Goal: Task Accomplishment & Management: Use online tool/utility

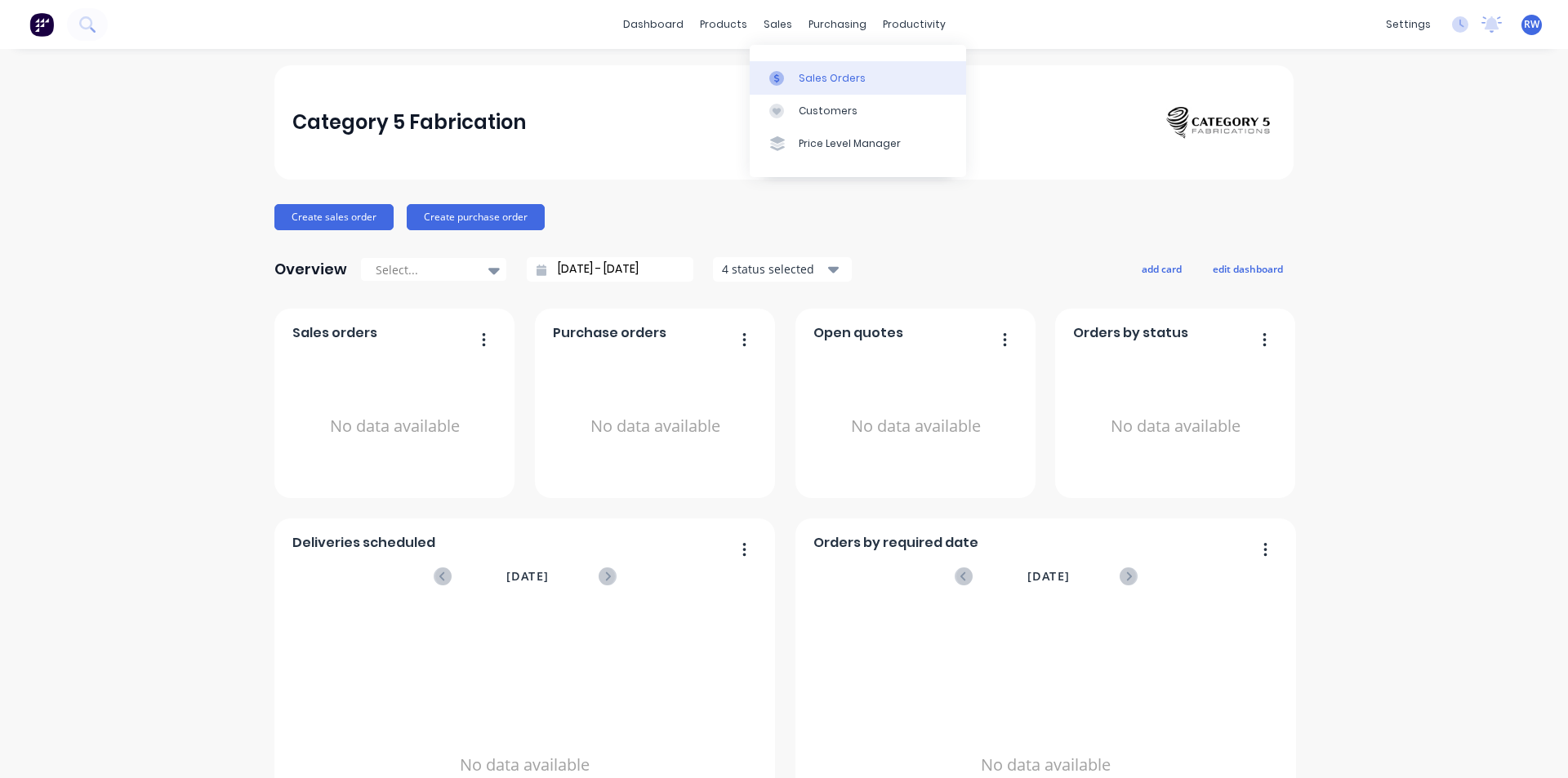
click at [840, 82] on div "Sales Orders" at bounding box center [833, 78] width 67 height 15
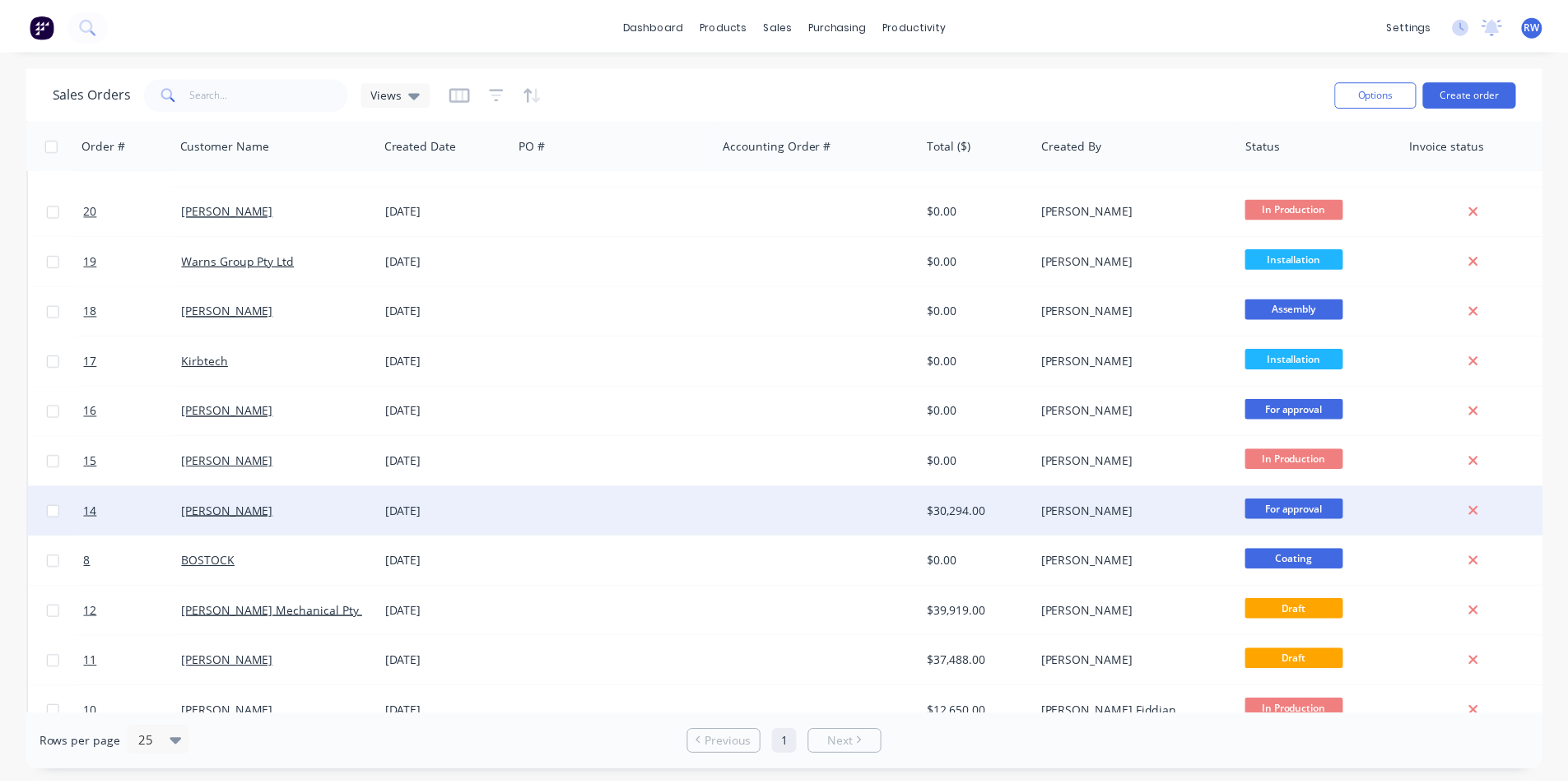
scroll to position [316, 0]
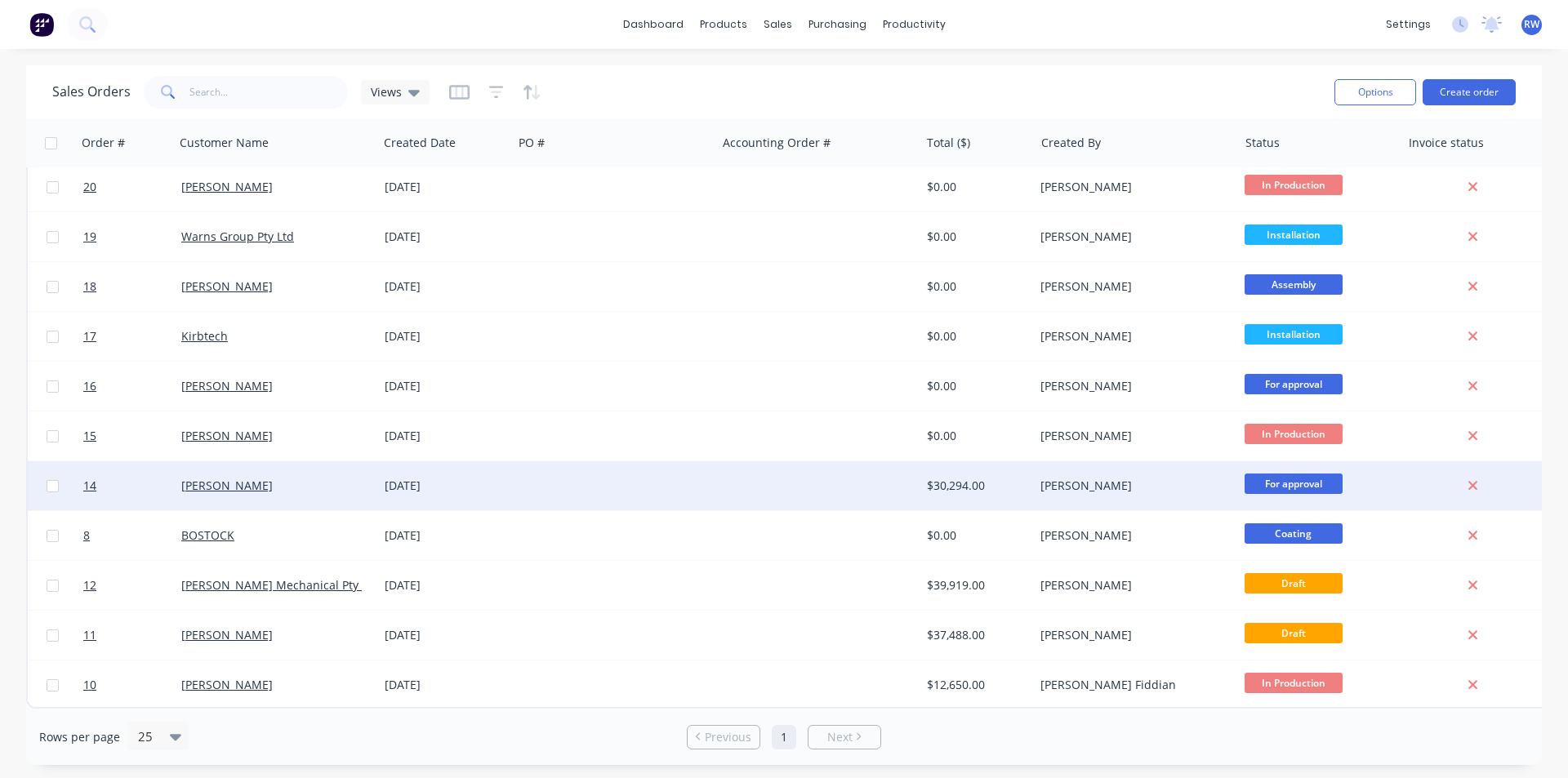
click at [348, 481] on div "[PERSON_NAME]" at bounding box center [272, 486] width 181 height 16
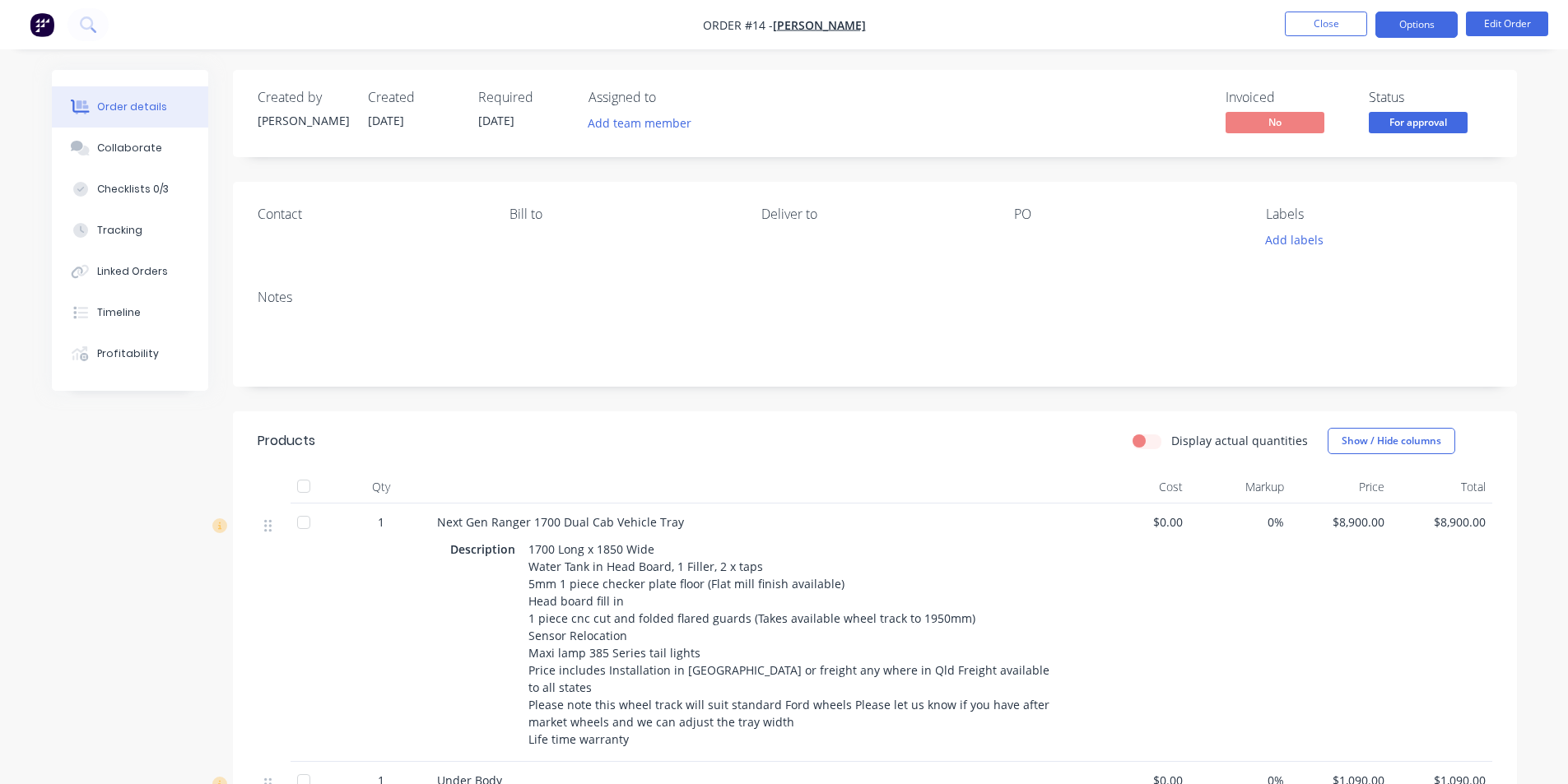
click at [1448, 26] on button "Options" at bounding box center [1417, 25] width 82 height 26
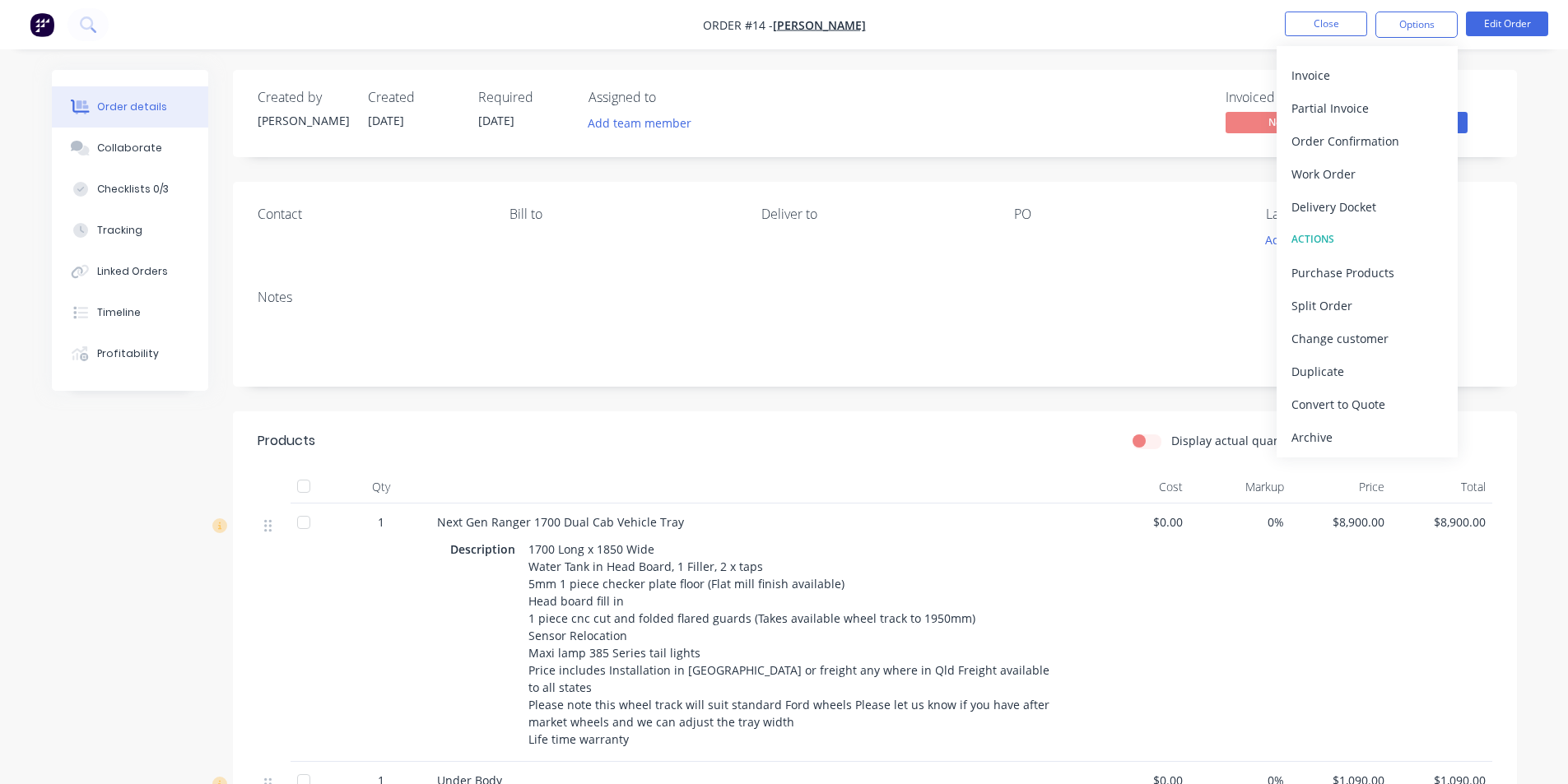
click at [880, 87] on div "Created by [PERSON_NAME] Created [DATE] Required [DATE] Assigned to Add team me…" at bounding box center [875, 113] width 1285 height 87
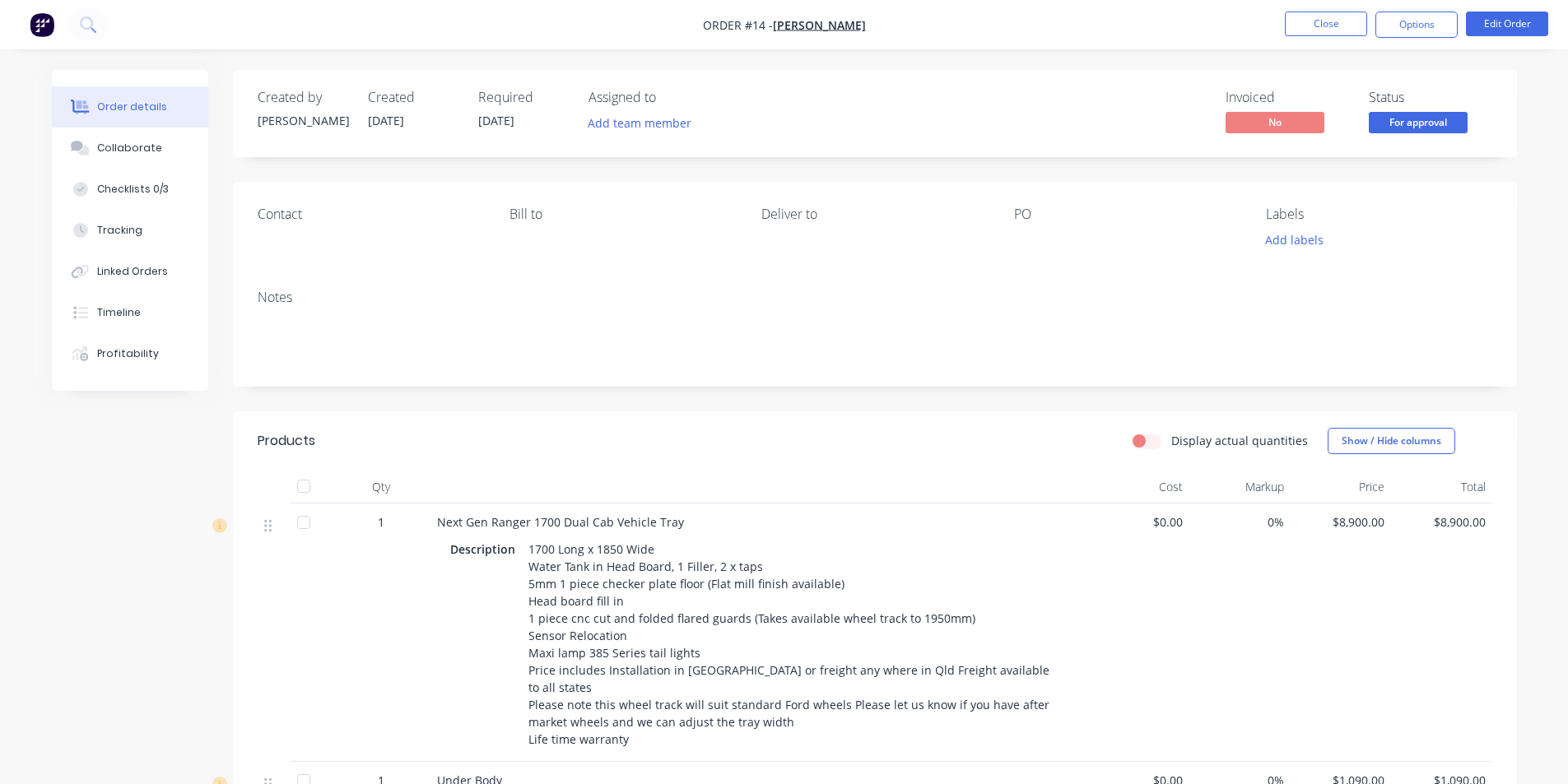
drag, startPoint x: 770, startPoint y: 87, endPoint x: 769, endPoint y: 103, distance: 16.0
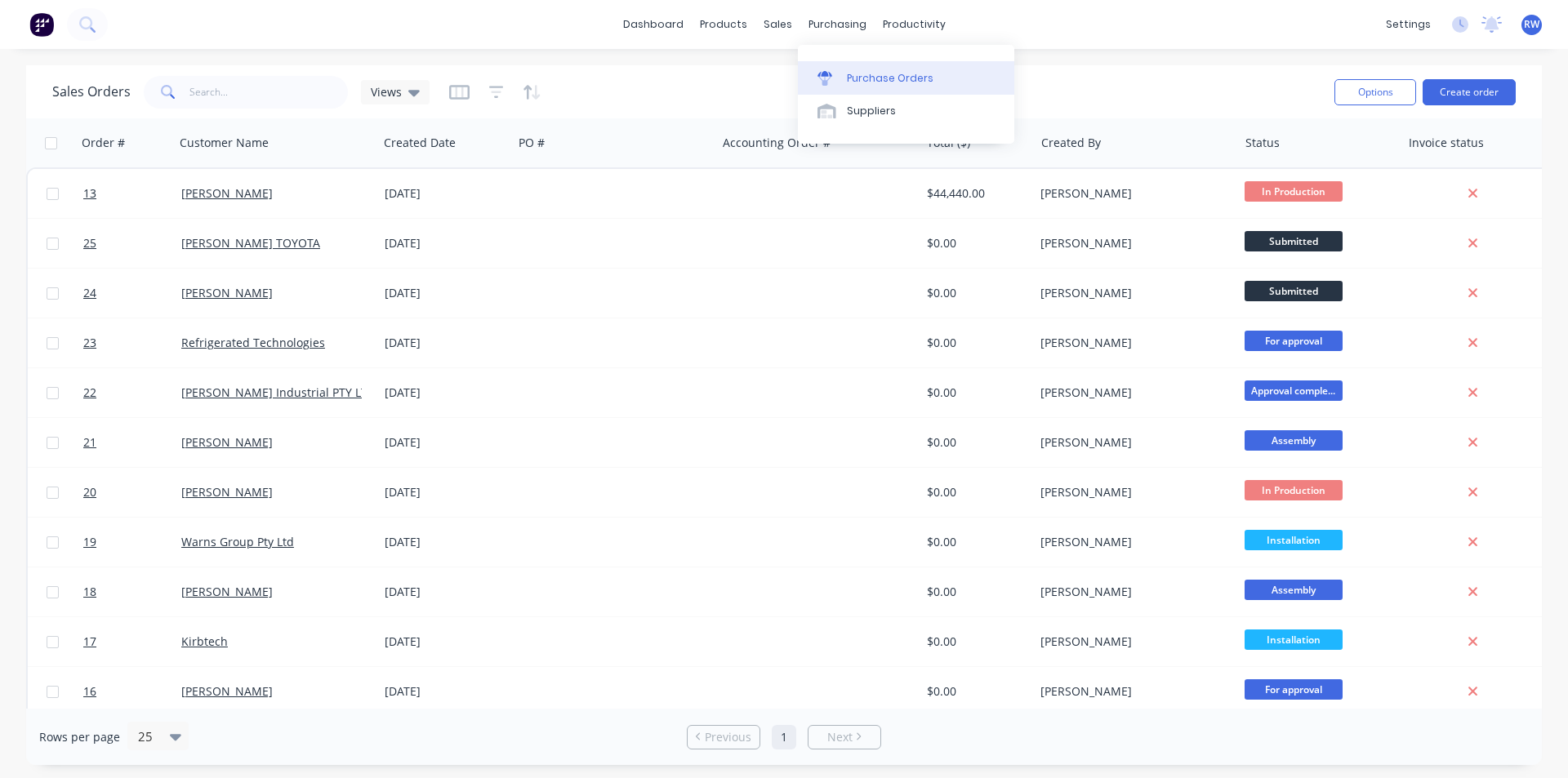
click at [851, 81] on div "Purchase Orders" at bounding box center [890, 78] width 86 height 15
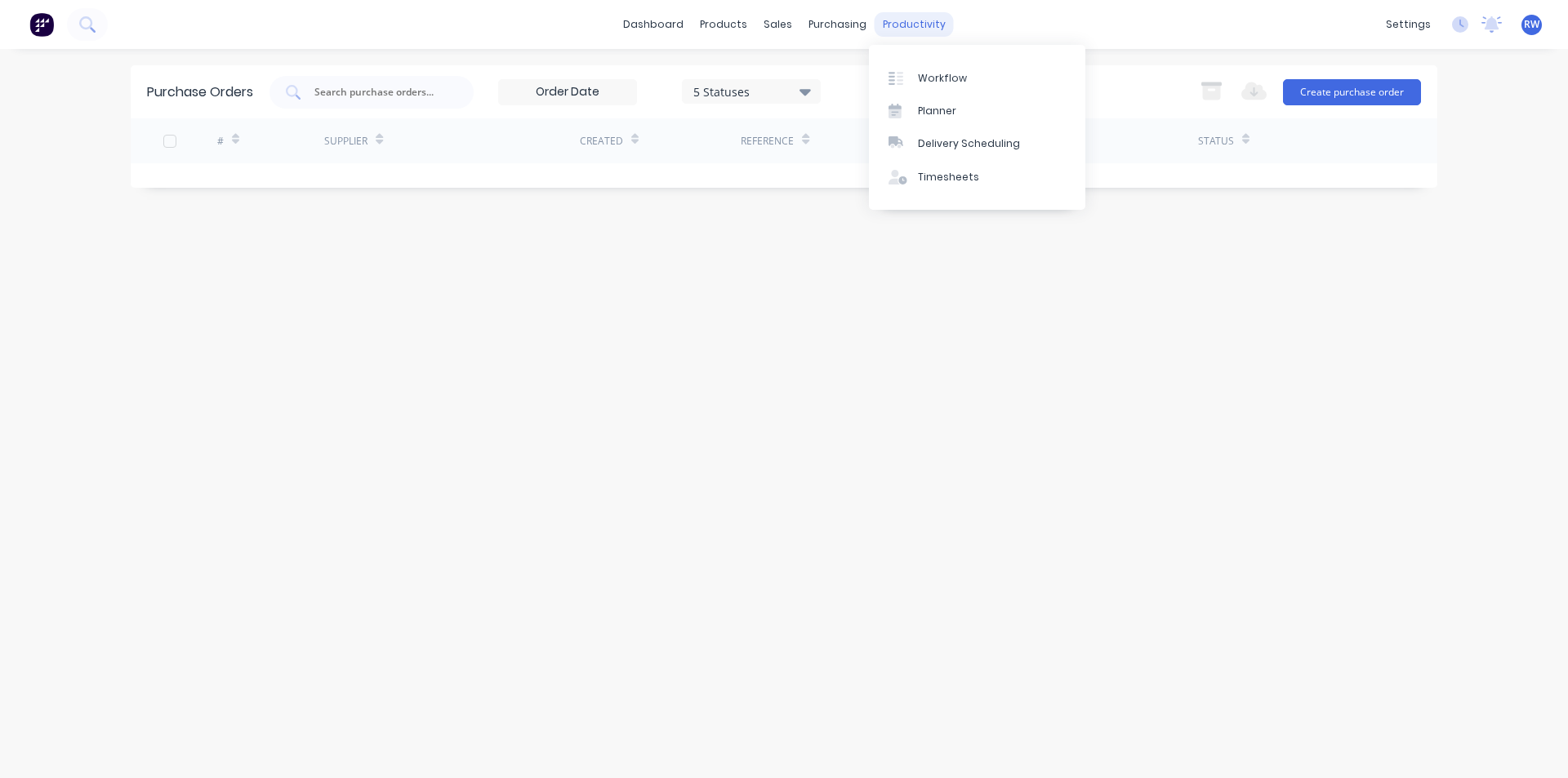
click at [901, 19] on div "productivity" at bounding box center [913, 24] width 79 height 24
click at [907, 72] on div at bounding box center [901, 78] width 24 height 15
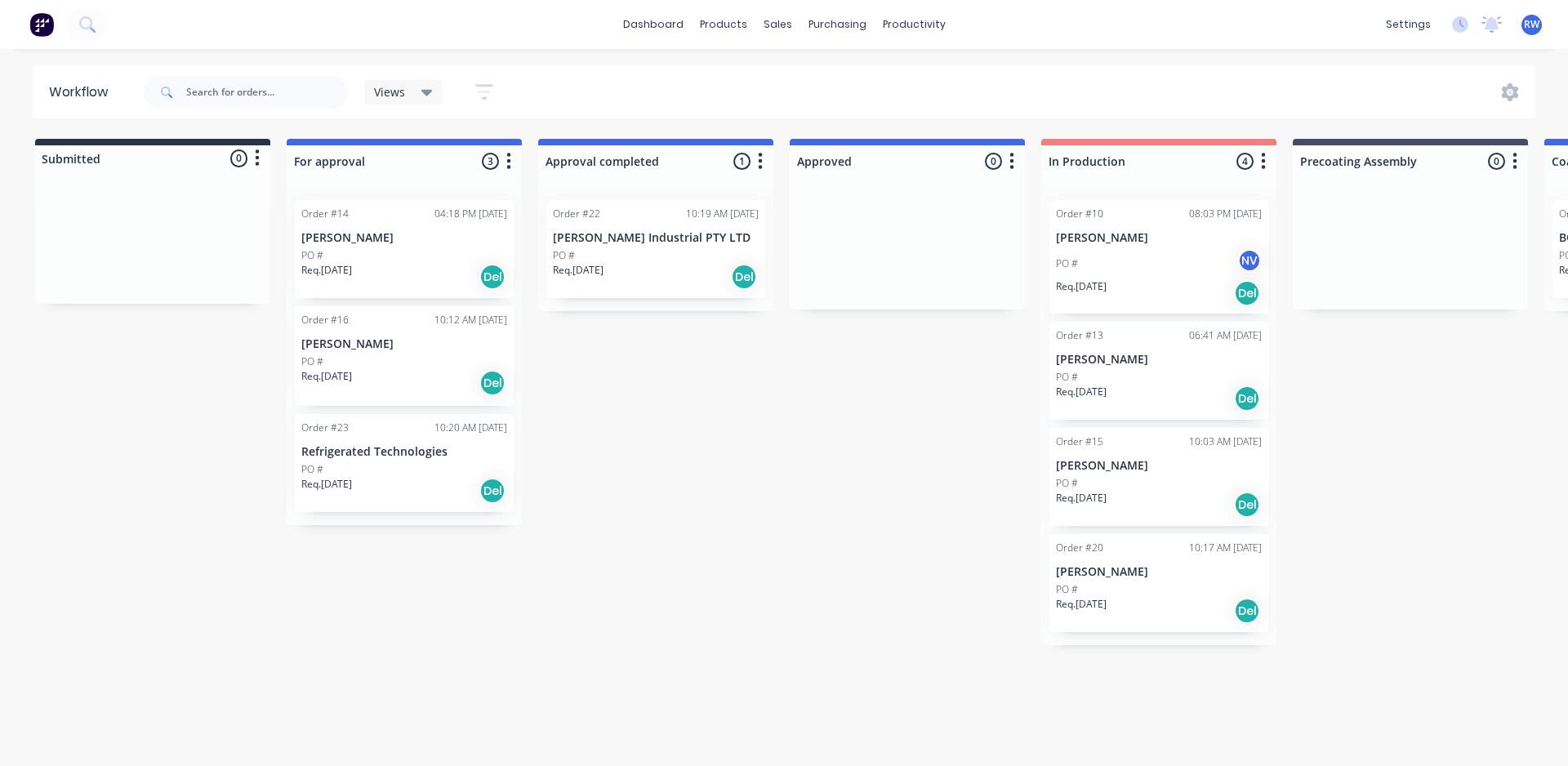
click at [398, 258] on div "PO #" at bounding box center [404, 256] width 206 height 15
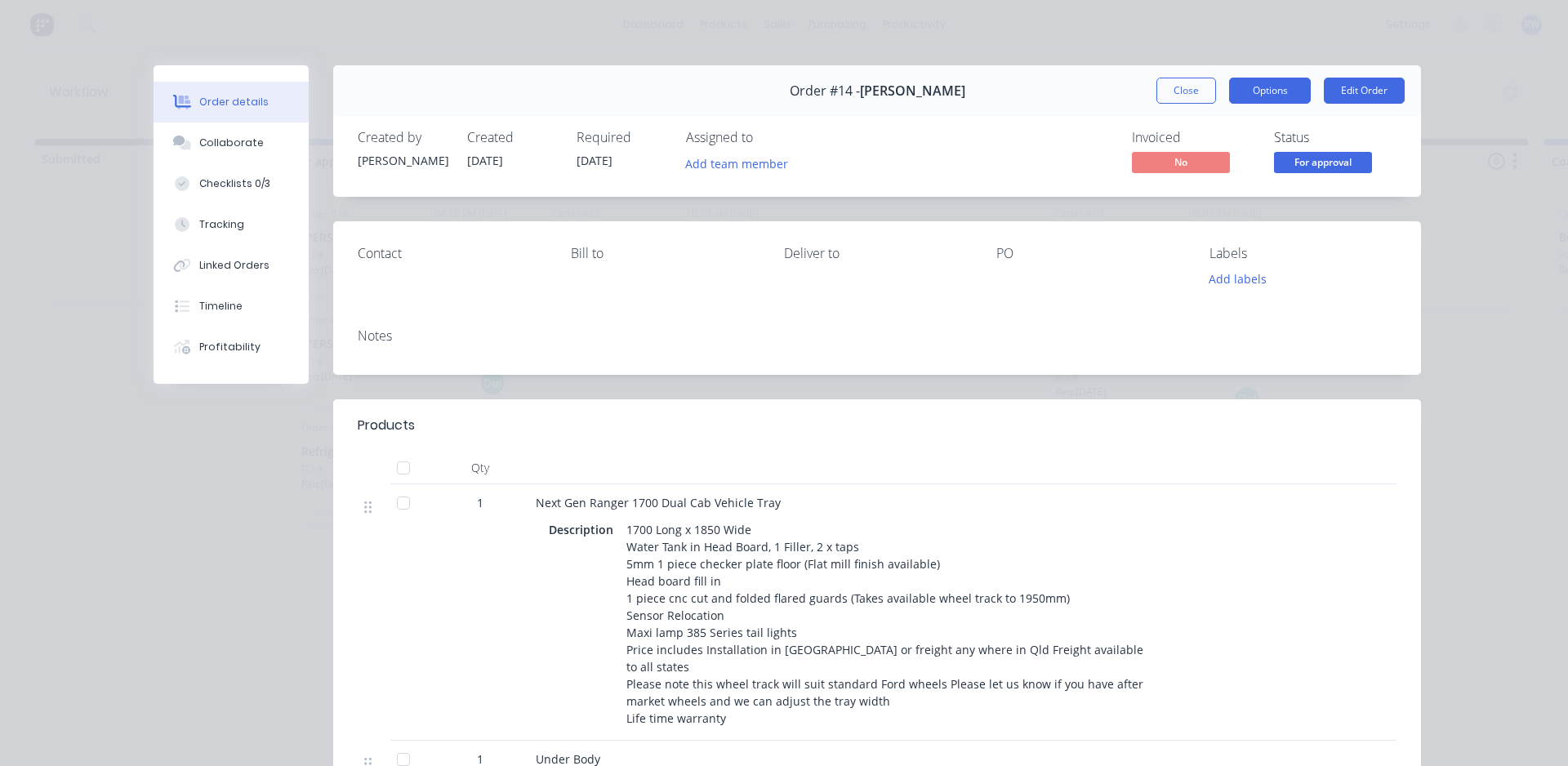
click at [1261, 94] on button "Options" at bounding box center [1270, 91] width 82 height 26
click at [1250, 92] on button "Options" at bounding box center [1270, 91] width 82 height 26
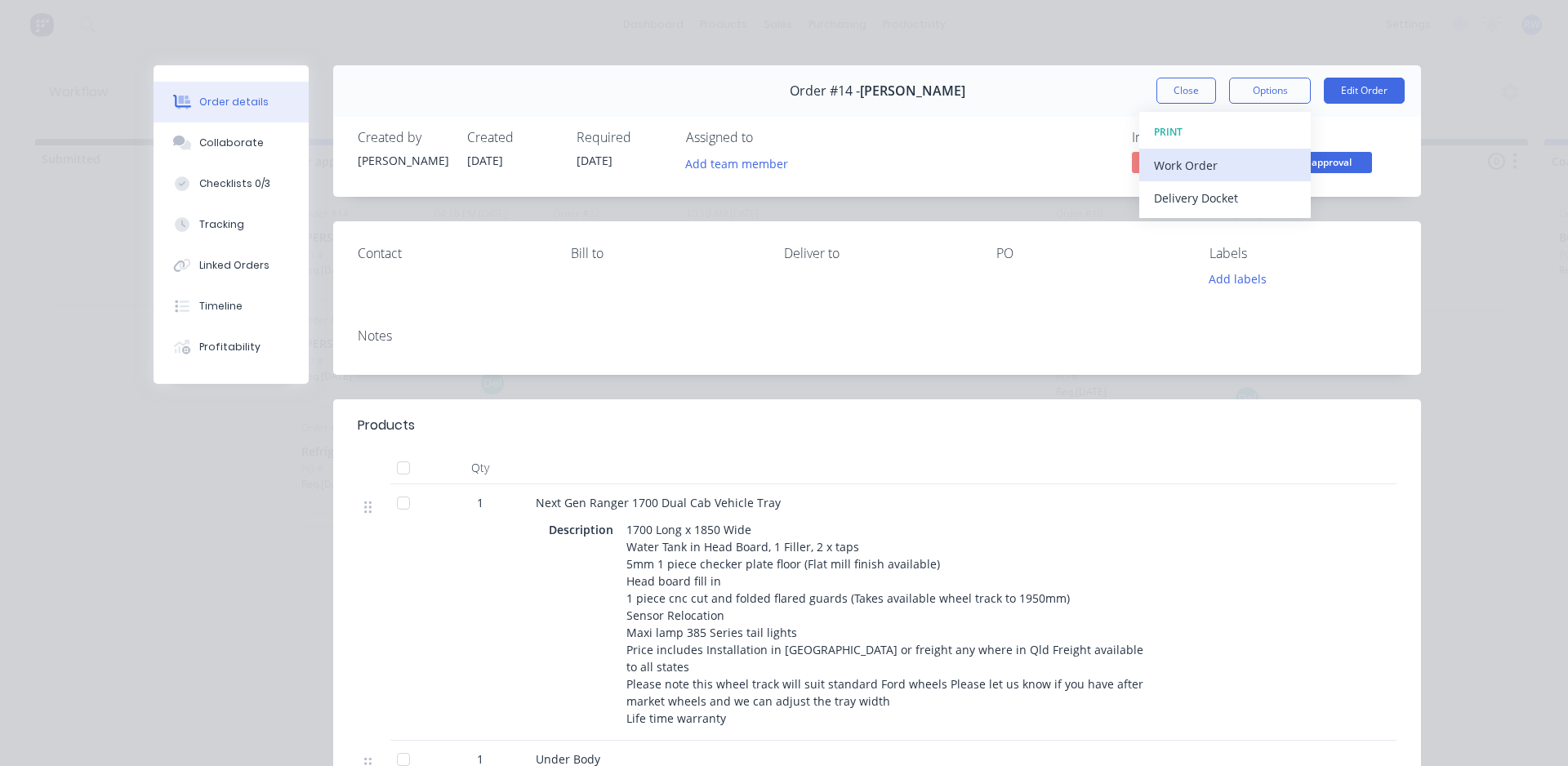
click at [1194, 156] on div "Work Order" at bounding box center [1224, 165] width 142 height 24
click at [1179, 197] on div "Standard" at bounding box center [1224, 198] width 142 height 24
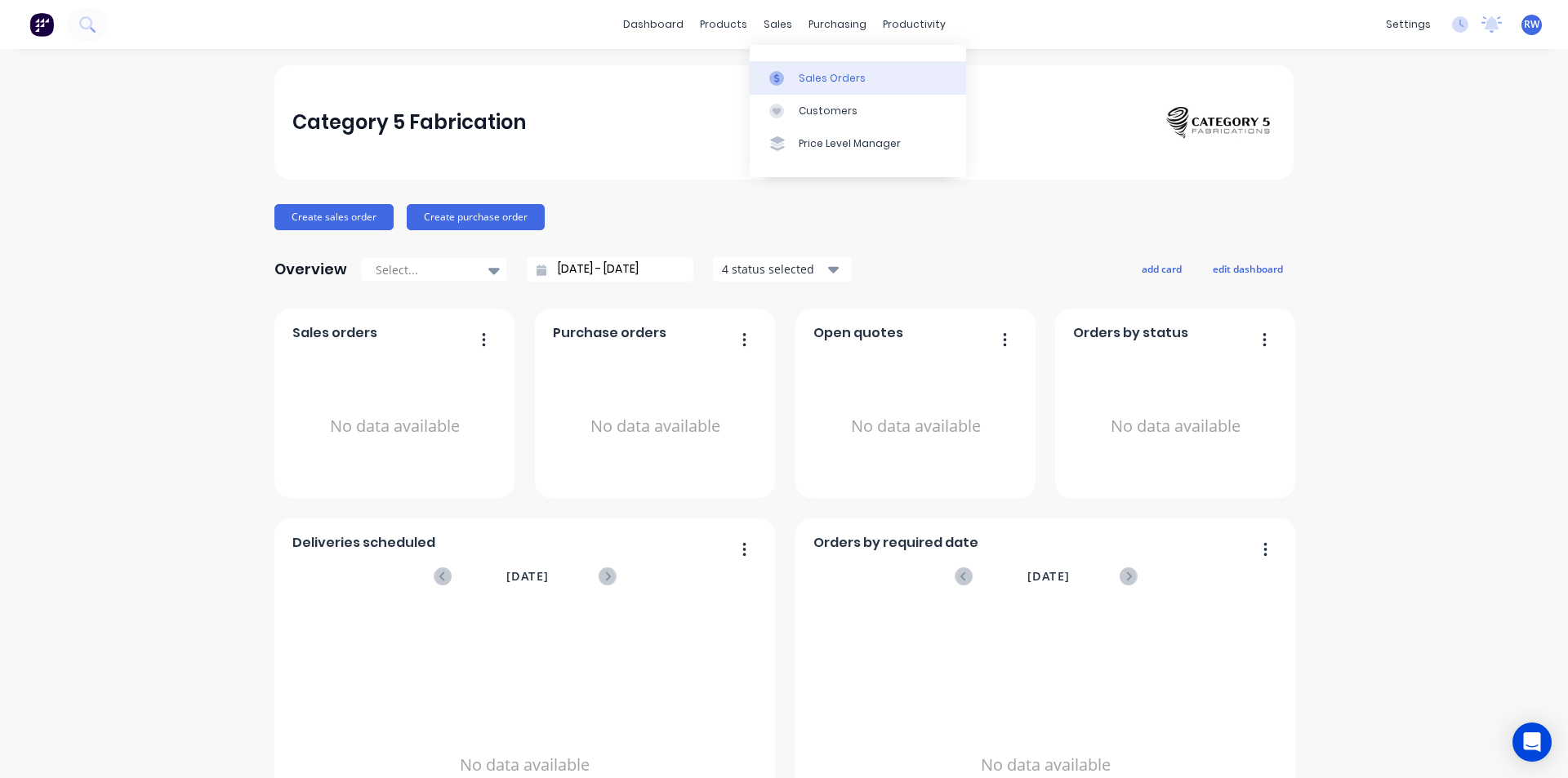
click at [792, 79] on div at bounding box center [781, 78] width 24 height 15
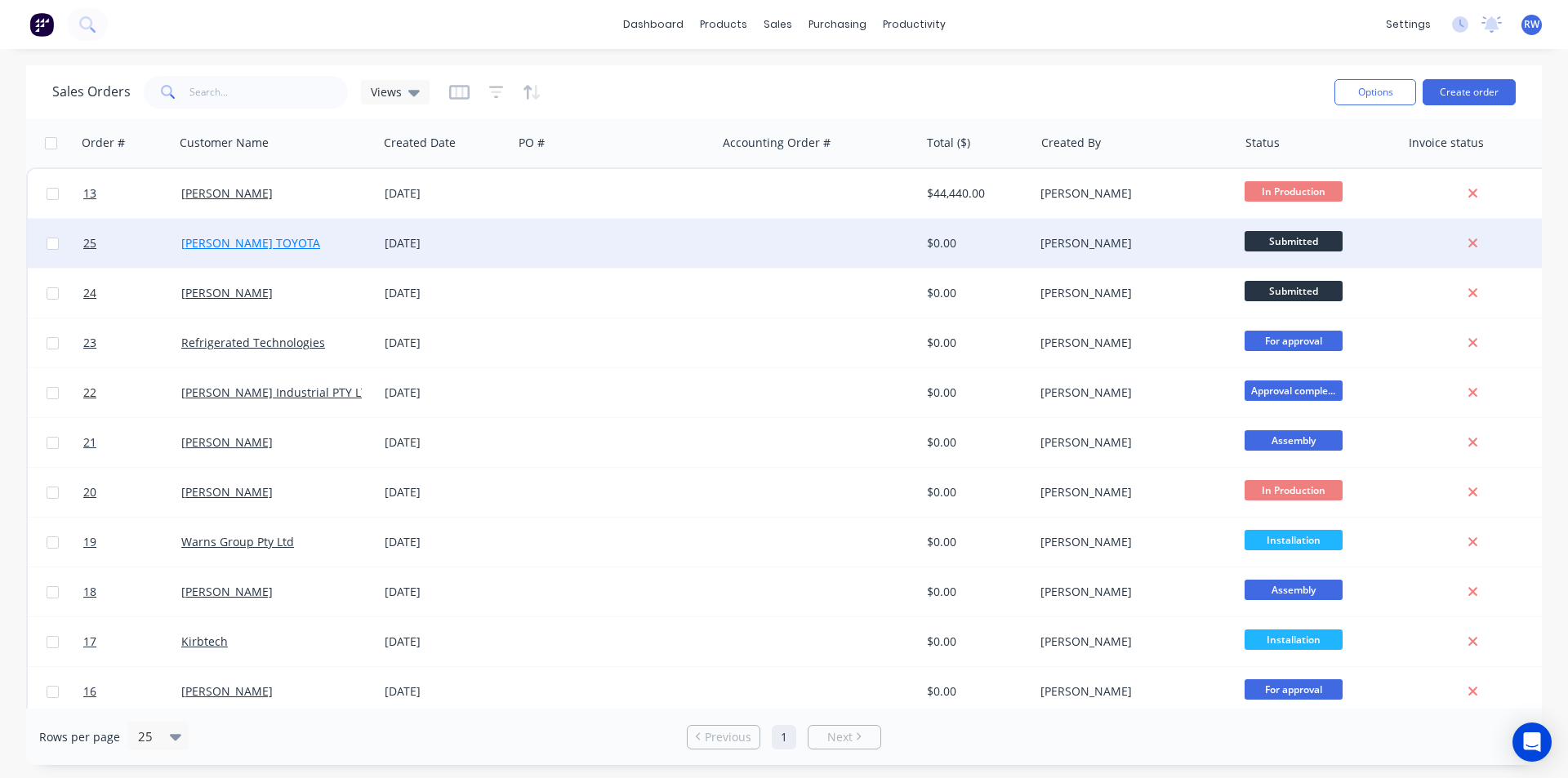
click at [280, 244] on link "[PERSON_NAME] TOYOTA" at bounding box center [250, 242] width 139 height 15
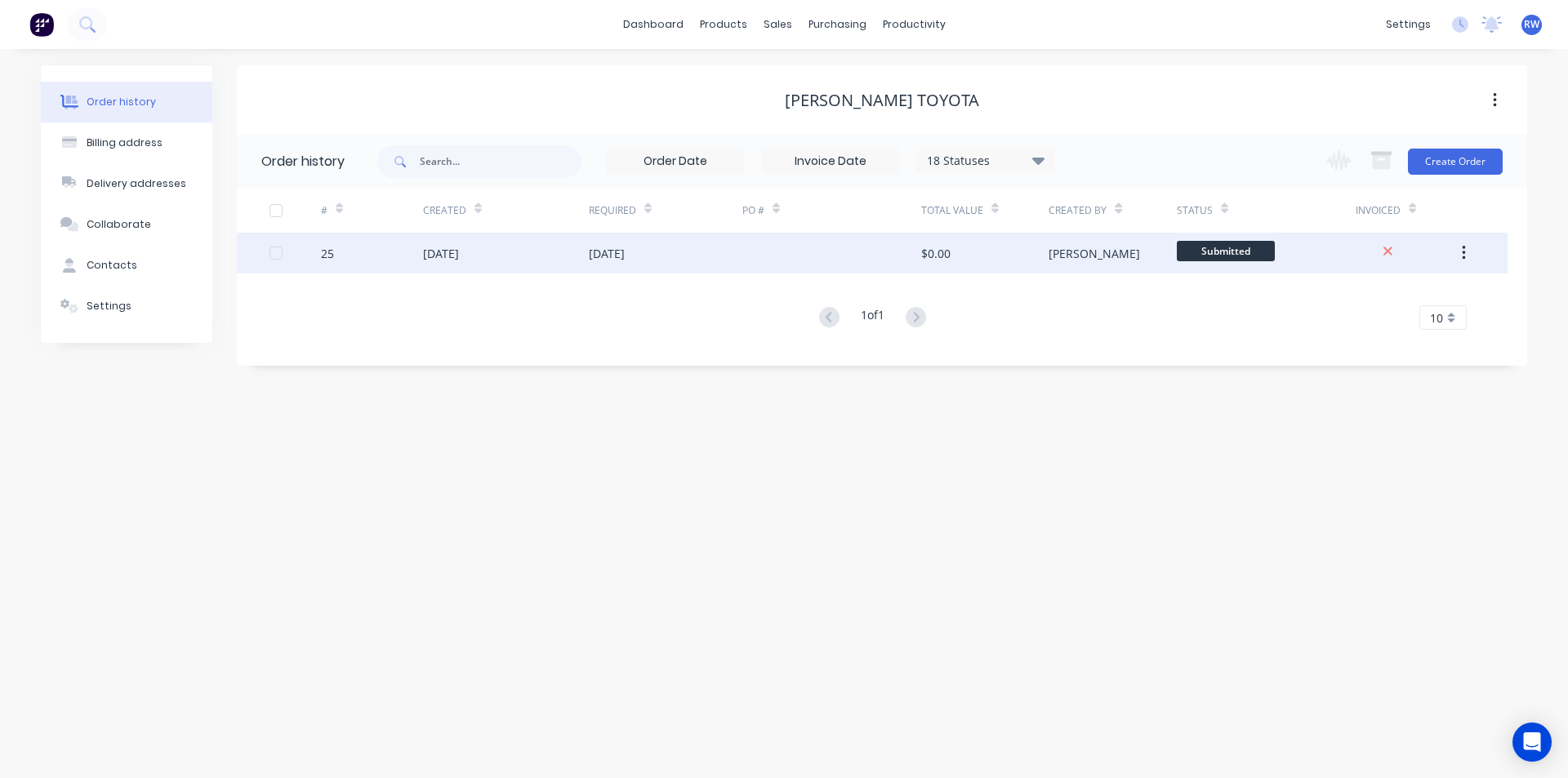
click at [400, 252] on div "25" at bounding box center [372, 253] width 102 height 41
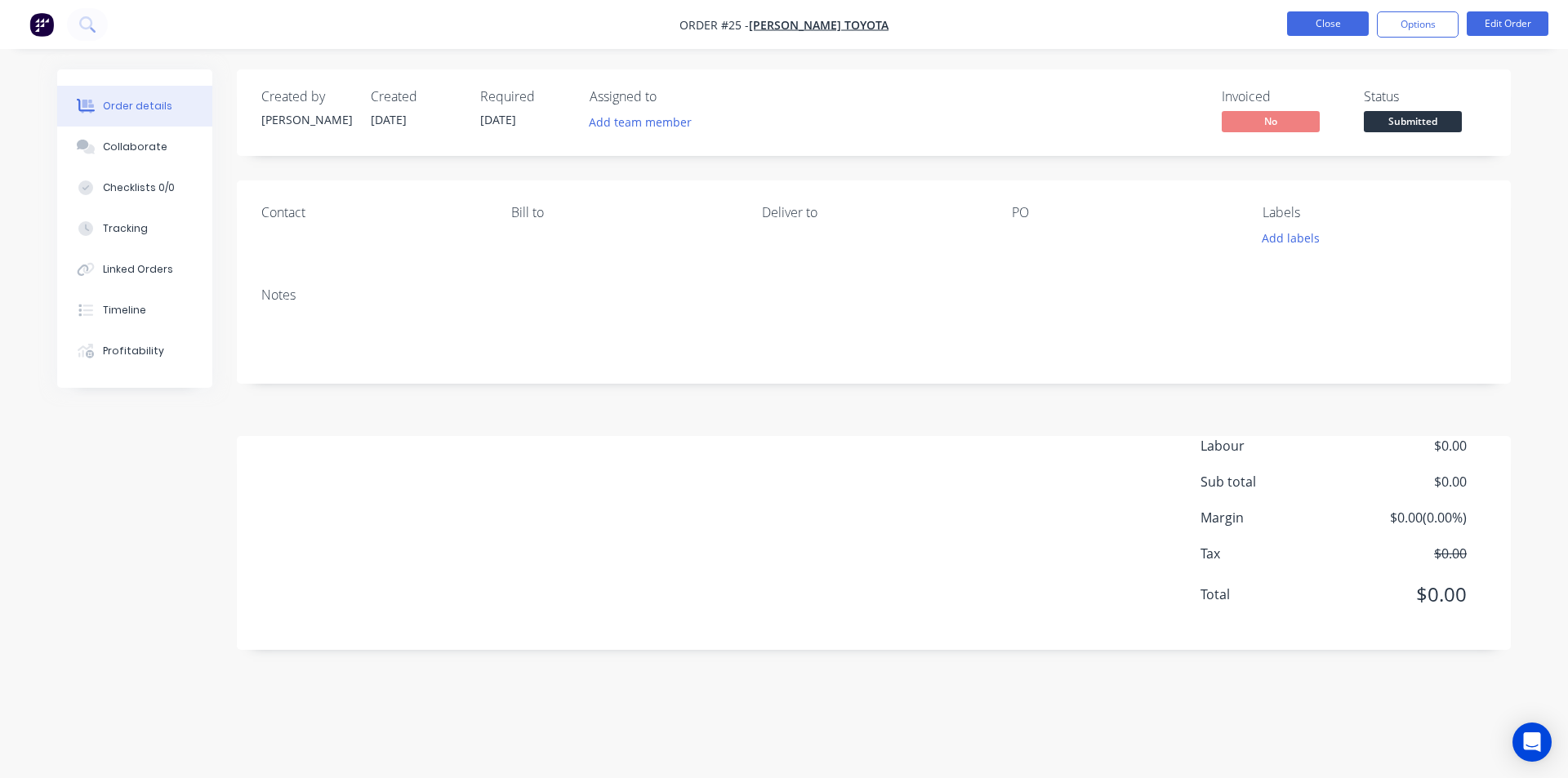
click at [1350, 17] on button "Close" at bounding box center [1328, 24] width 82 height 24
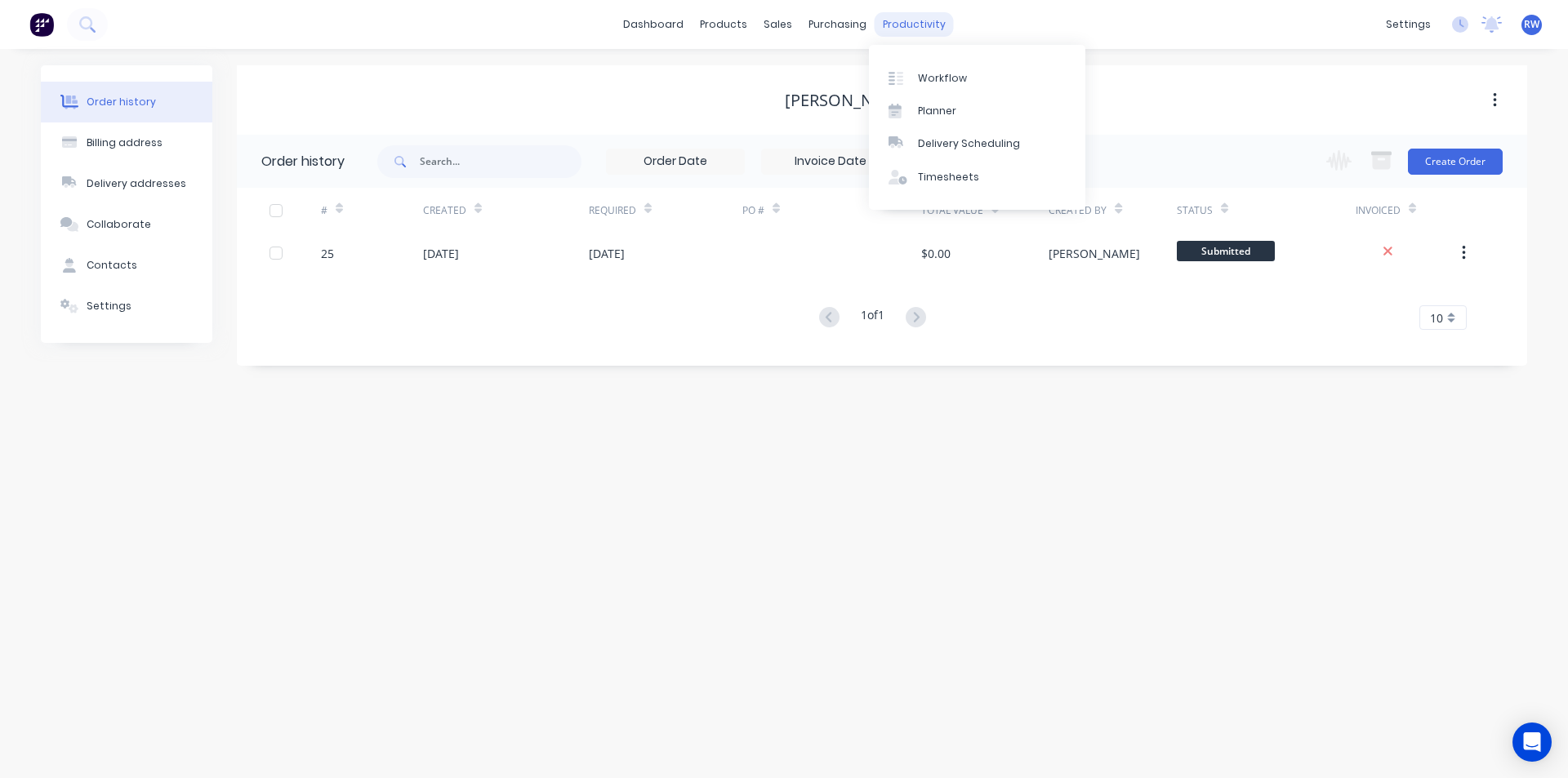
click at [909, 21] on div "productivity" at bounding box center [913, 24] width 79 height 24
click at [942, 68] on link "Workflow" at bounding box center [977, 78] width 217 height 33
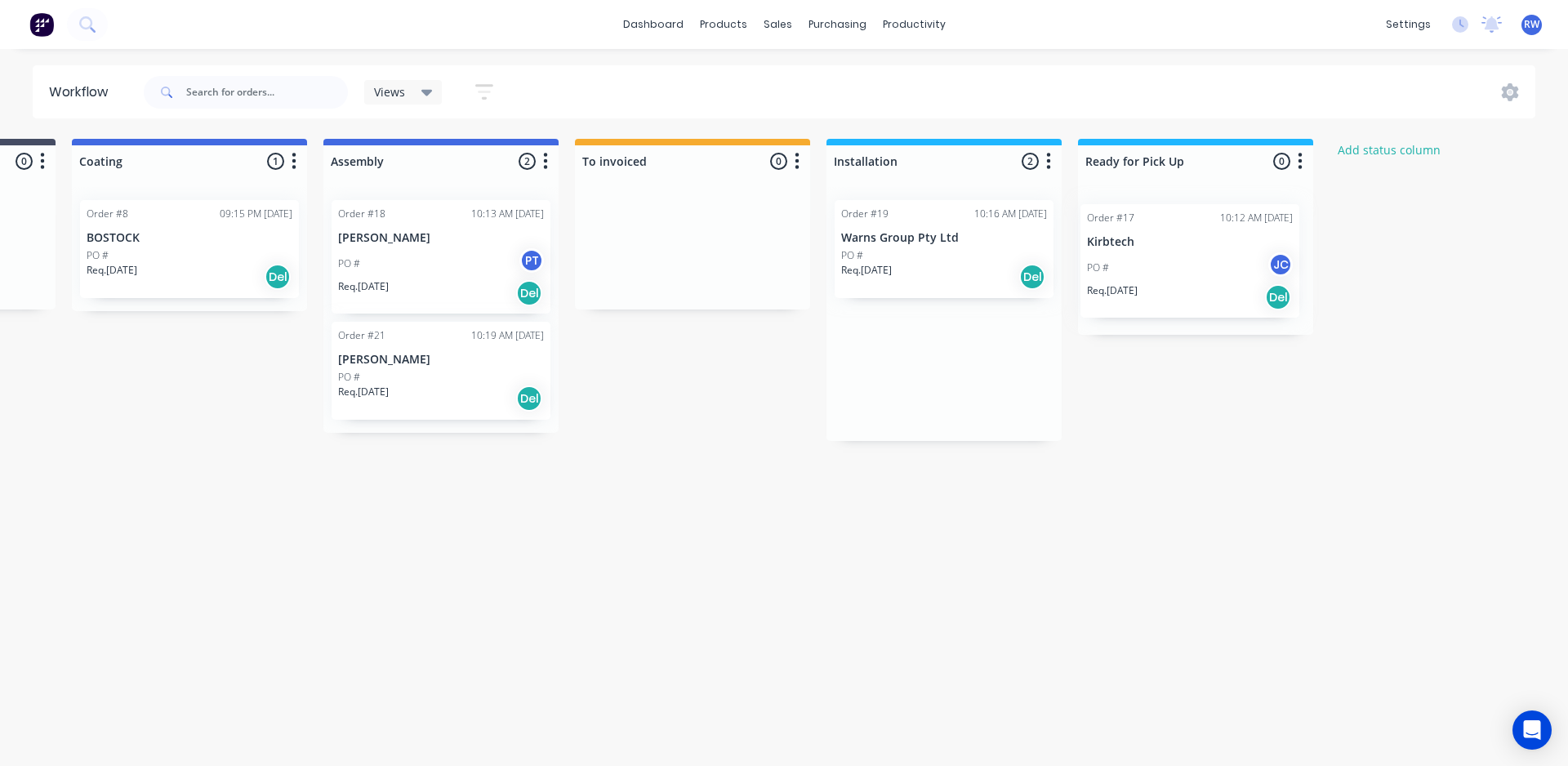
scroll to position [0, 1485]
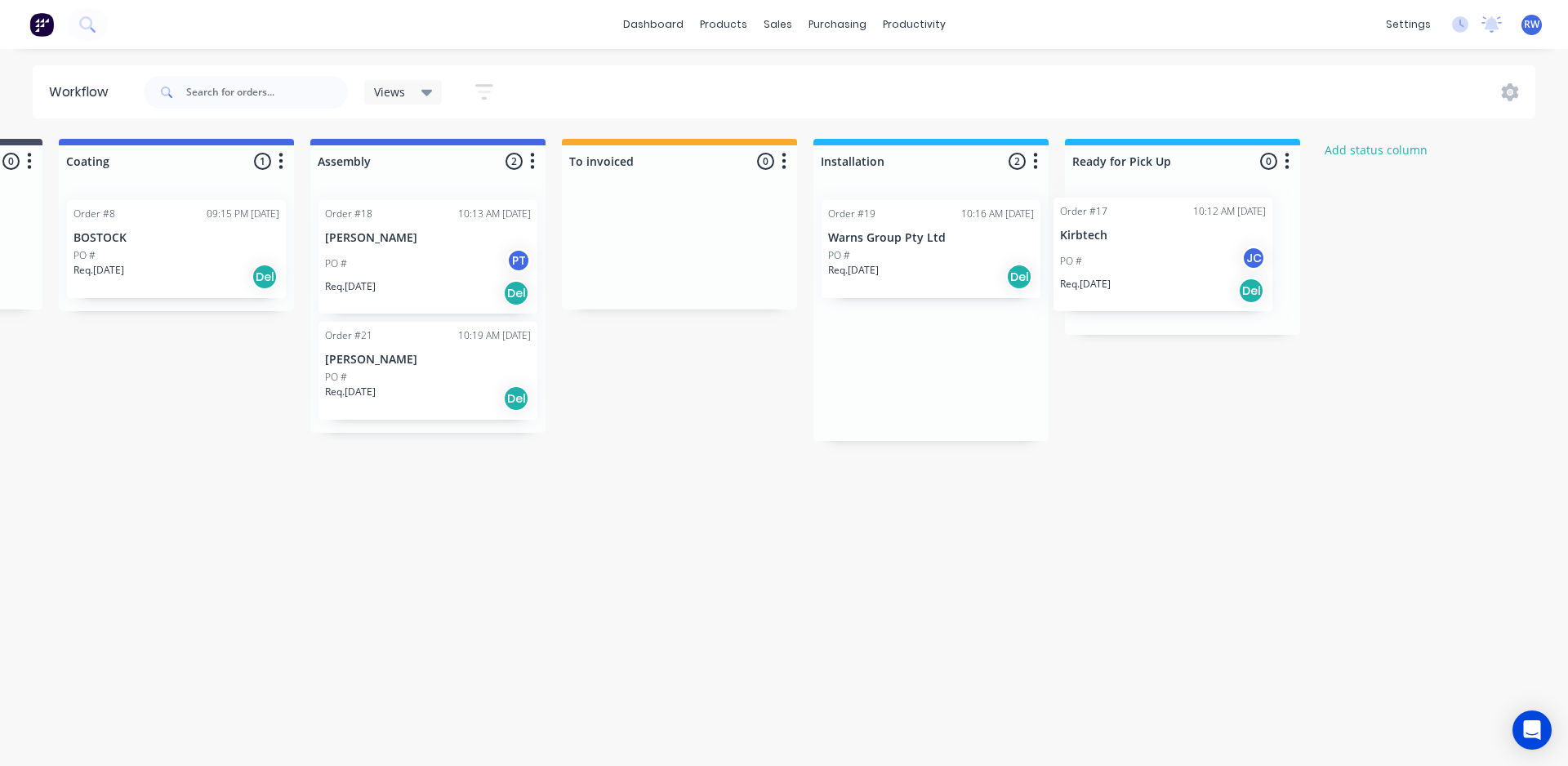
drag, startPoint x: 1095, startPoint y: 261, endPoint x: 1183, endPoint y: 258, distance: 88.1
click at [1183, 258] on div "Submitted 0 Status colour #273444 hex #273444 Save Cancel Summaries Total order…" at bounding box center [101, 392] width 3197 height 506
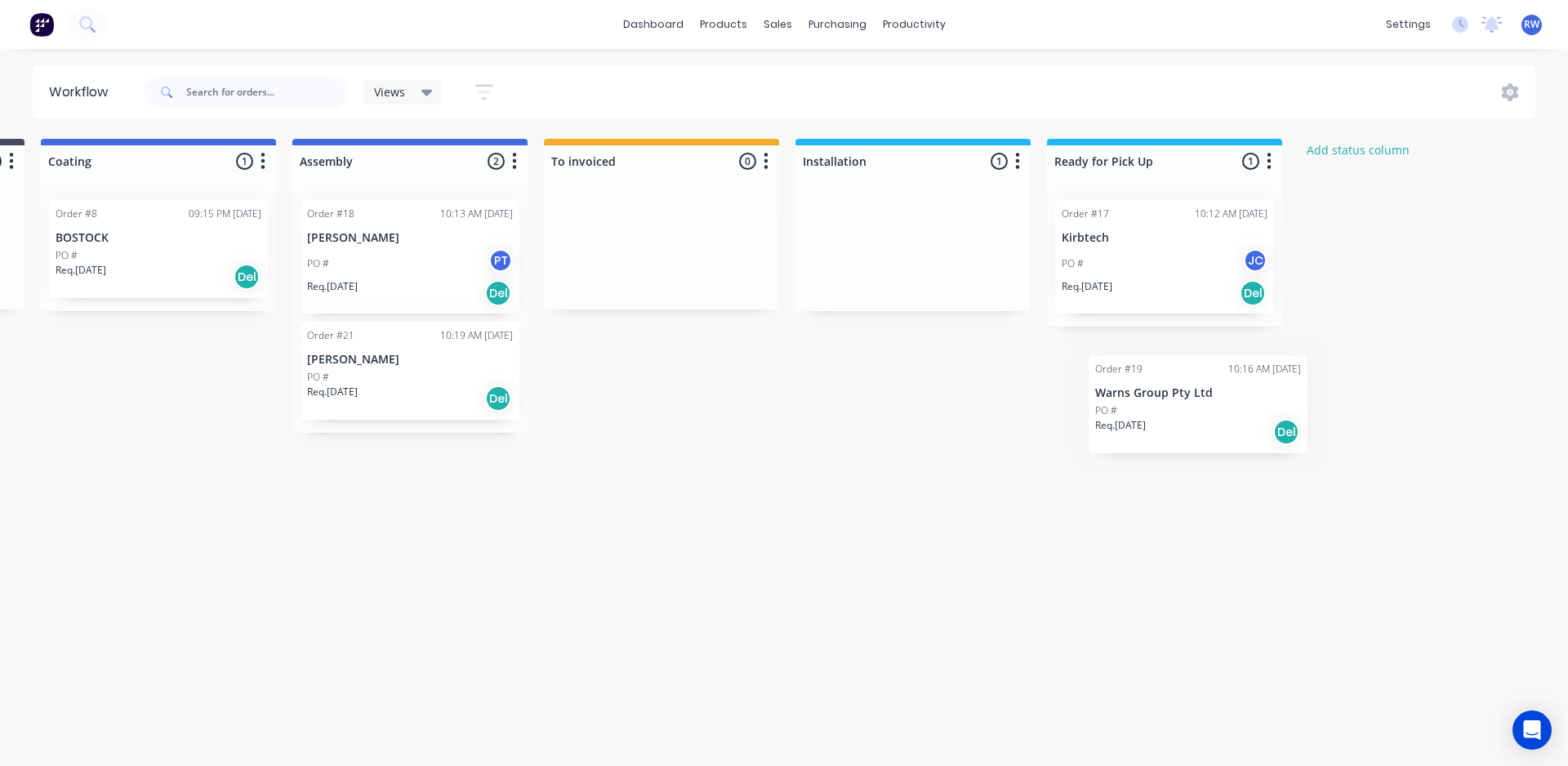
scroll to position [0, 1508]
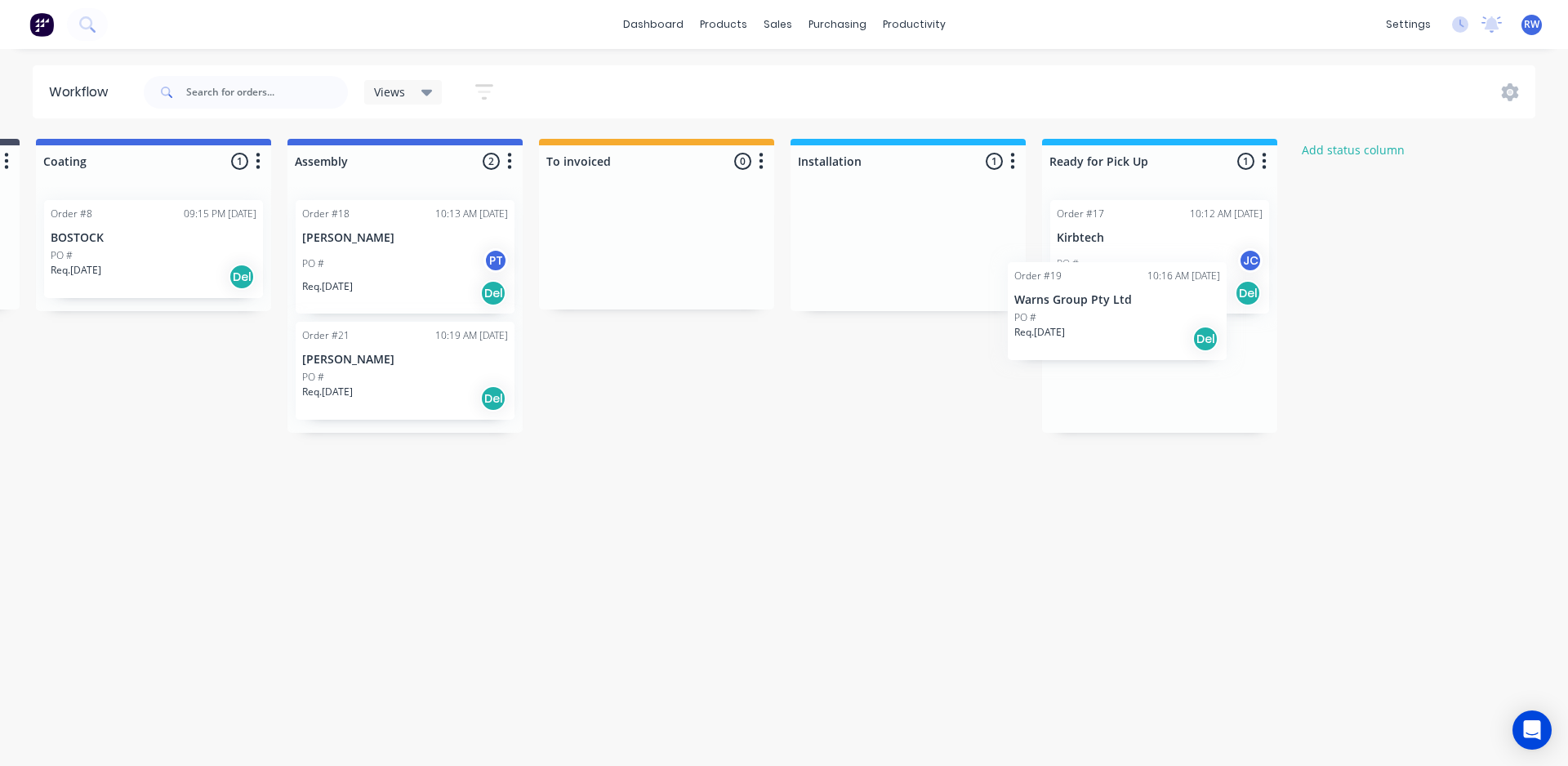
drag, startPoint x: 948, startPoint y: 283, endPoint x: 1161, endPoint y: 343, distance: 221.3
click at [1161, 349] on div "Submitted 0 Status colour #273444 hex #273444 Save Cancel Summaries Total order…" at bounding box center [77, 392] width 3197 height 506
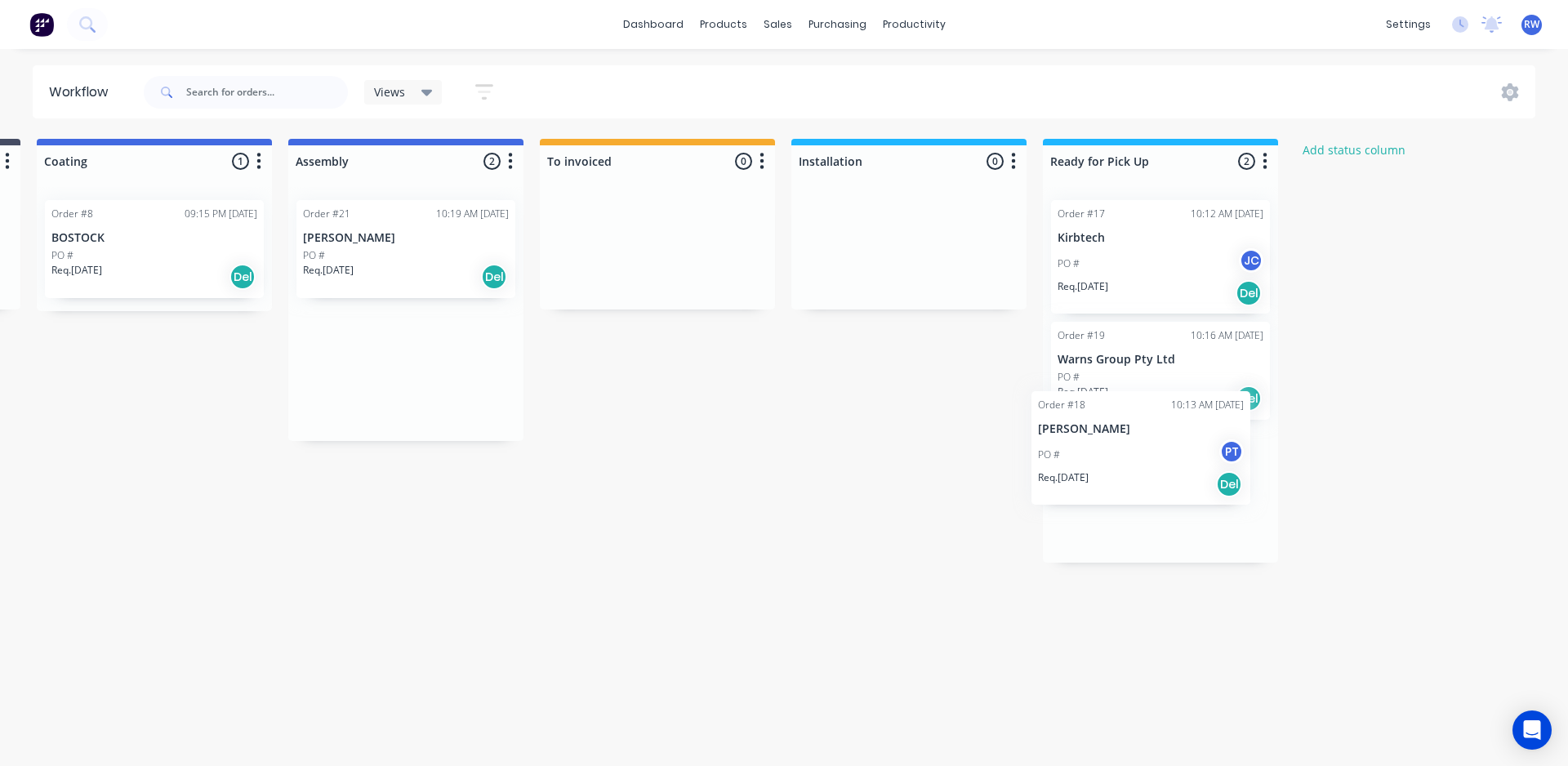
scroll to position [0, 1519]
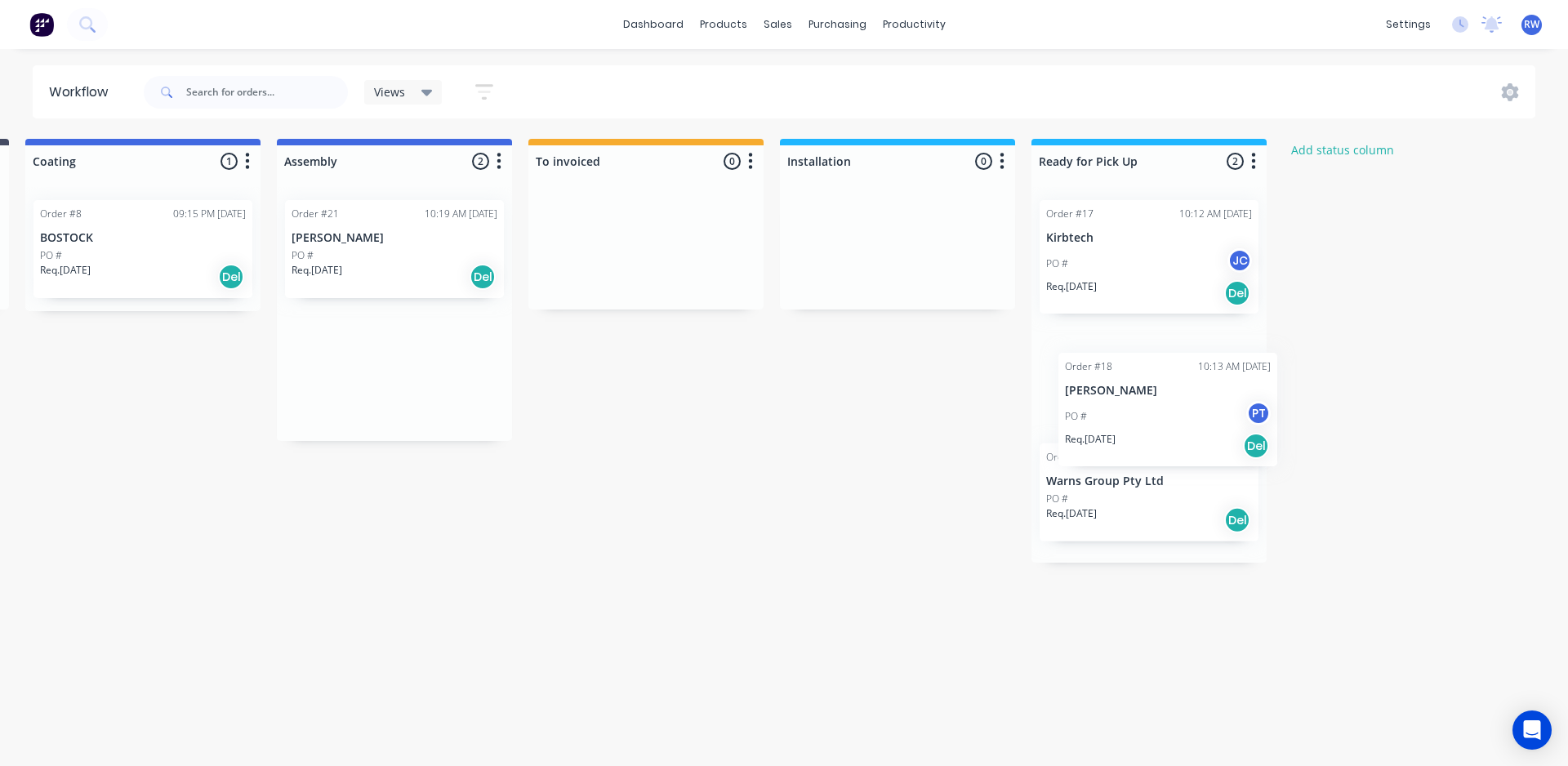
drag, startPoint x: 390, startPoint y: 285, endPoint x: 1135, endPoint y: 428, distance: 758.6
click at [1136, 428] on div "Submitted 0 Status colour #273444 hex #273444 Save Cancel Summaries Total order…" at bounding box center [67, 392] width 3197 height 506
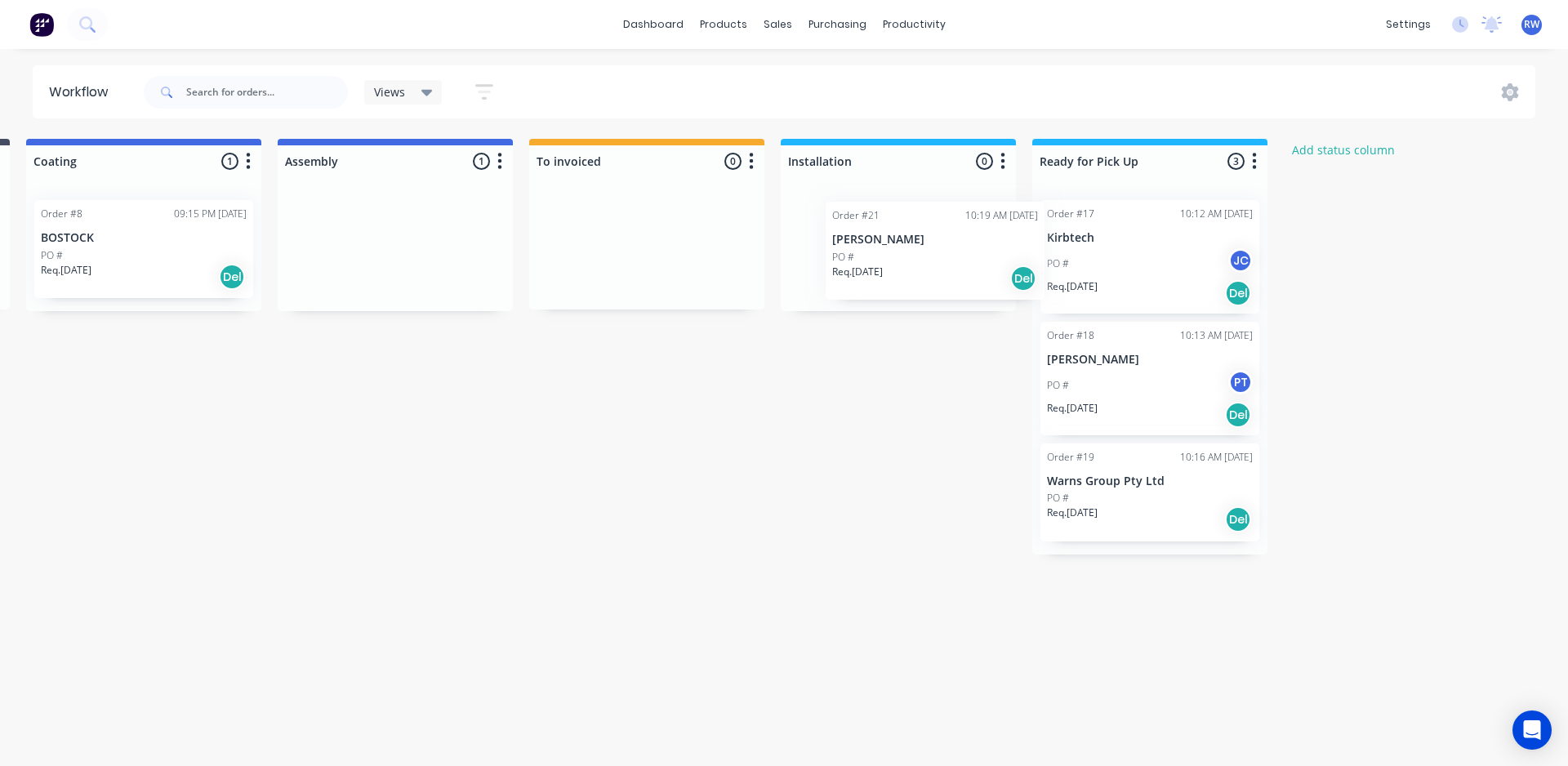
drag, startPoint x: 326, startPoint y: 258, endPoint x: 876, endPoint y: 259, distance: 550.0
click at [876, 259] on div "Submitted 0 Status colour #273444 hex #273444 Save Cancel Summaries Total order…" at bounding box center [68, 392] width 3197 height 506
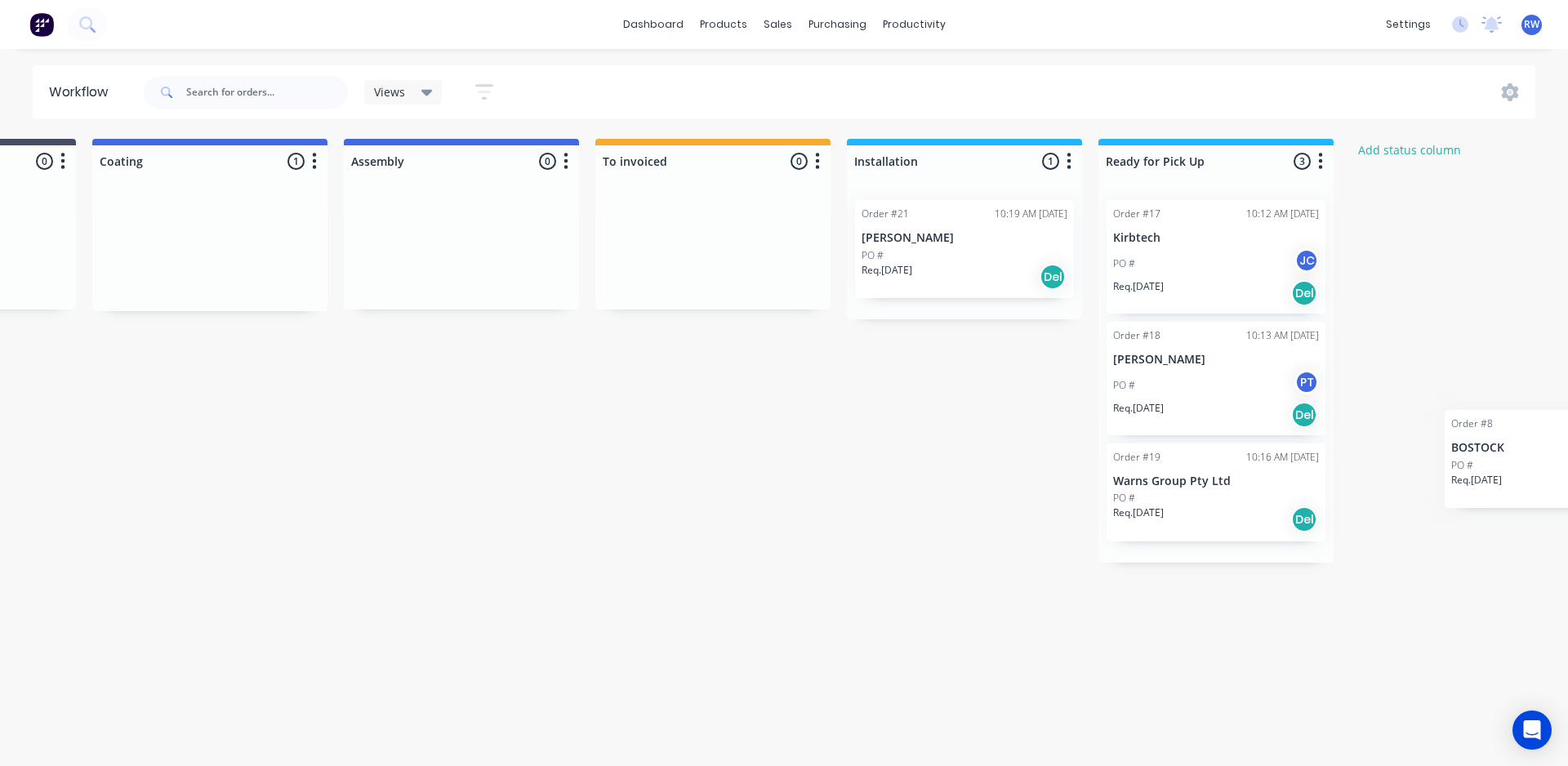
scroll to position [0, 1534]
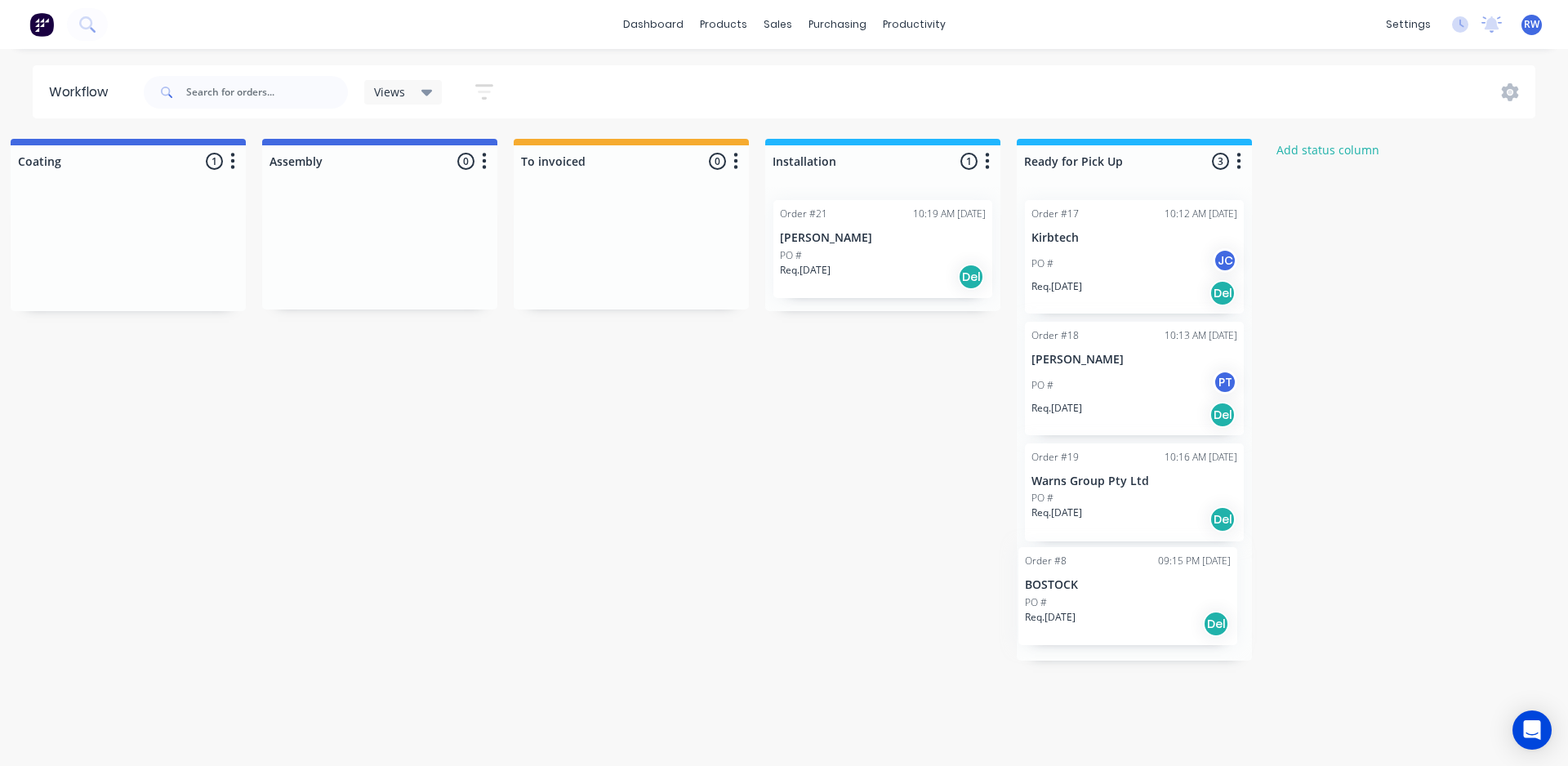
drag, startPoint x: 562, startPoint y: 247, endPoint x: 1107, endPoint y: 594, distance: 646.1
click at [1107, 595] on div "Submitted 0 Status colour #273444 hex #273444 Save Cancel Summaries Total order…" at bounding box center [52, 399] width 3197 height 521
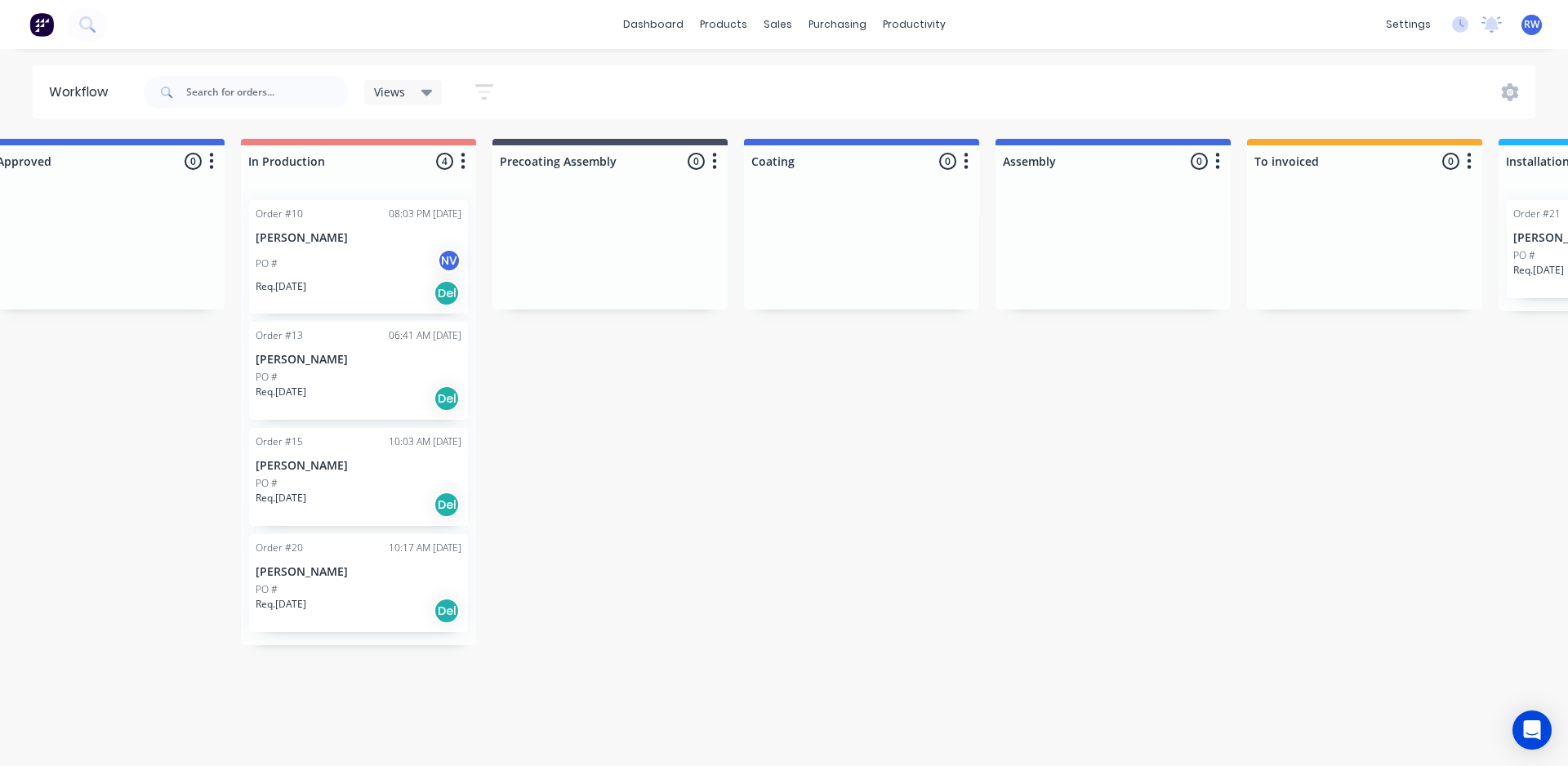
scroll to position [0, 798]
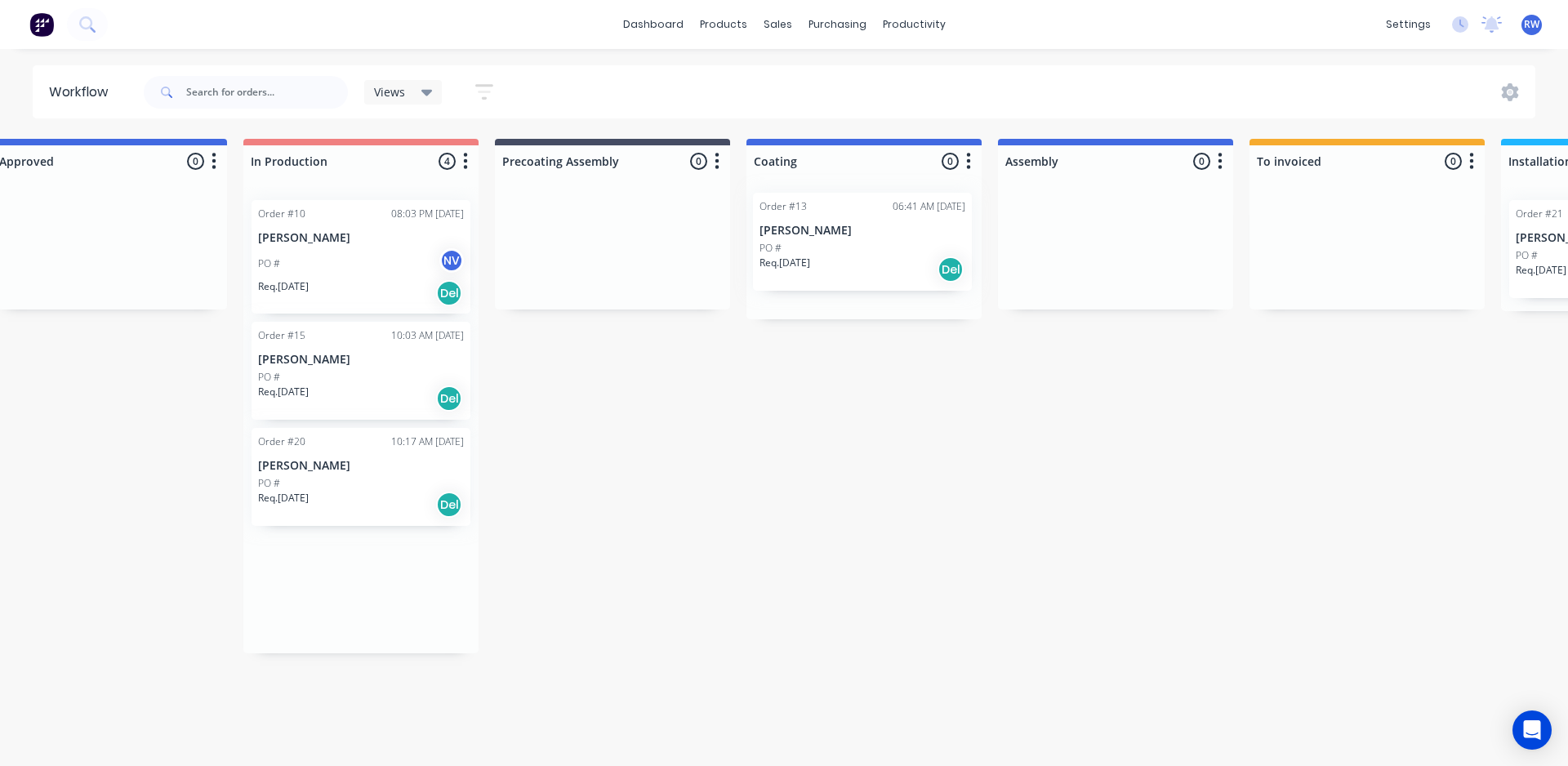
drag, startPoint x: 314, startPoint y: 373, endPoint x: 832, endPoint y: 242, distance: 534.3
click at [832, 242] on div "Submitted 0 Status colour #273444 hex #273444 Save Cancel Summaries Total order…" at bounding box center [788, 399] width 3197 height 521
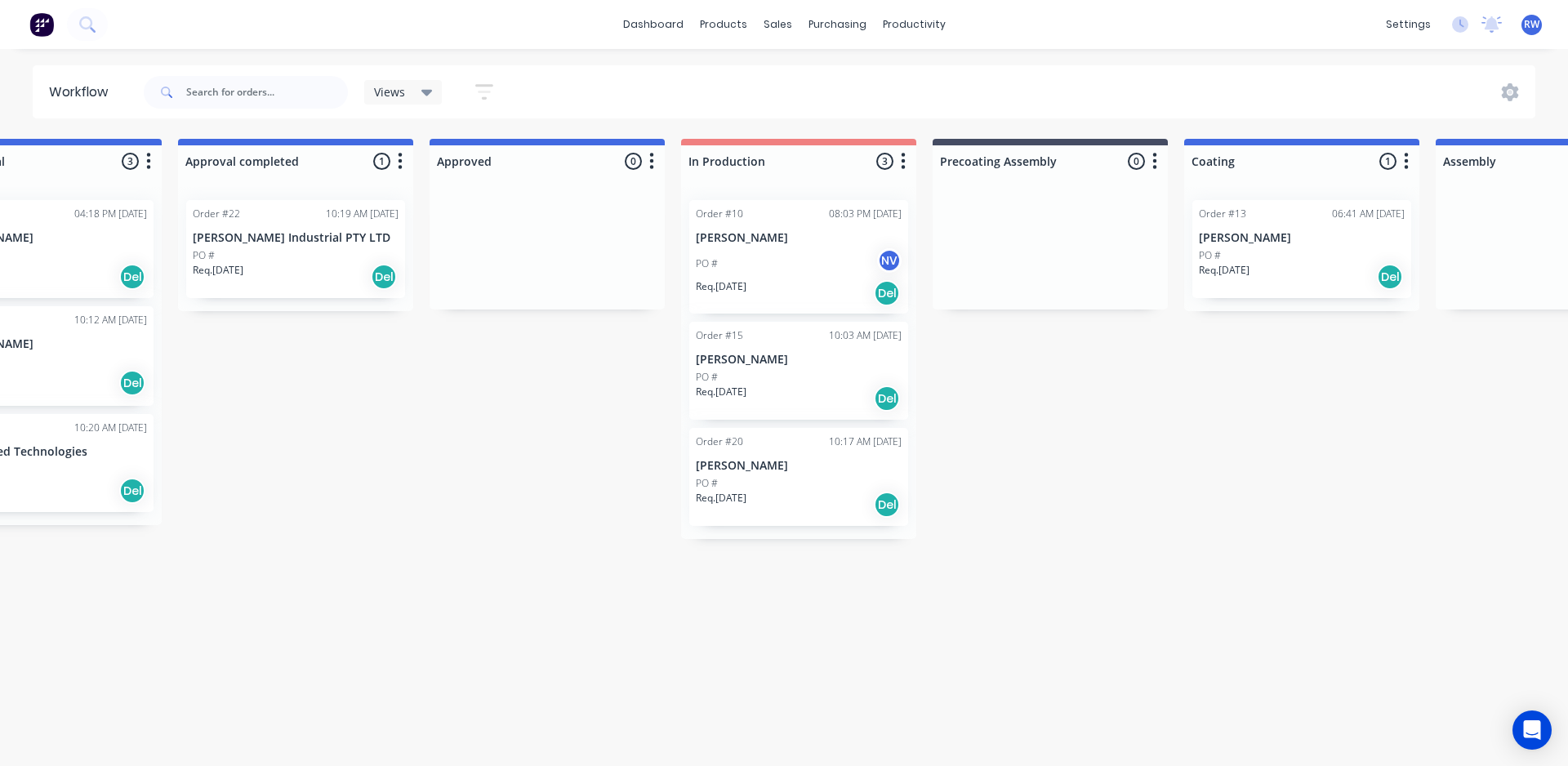
scroll to position [0, 103]
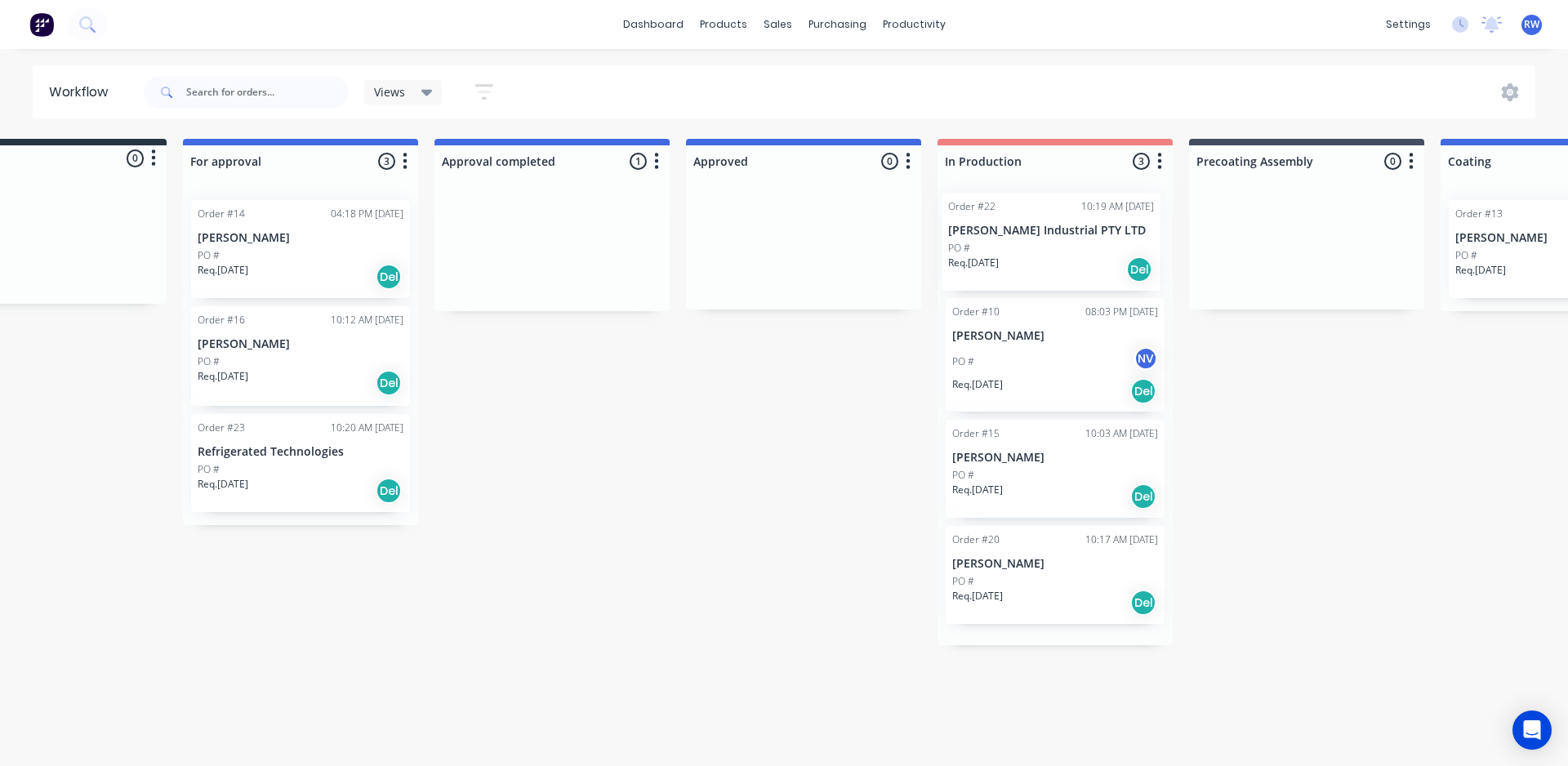
drag, startPoint x: 515, startPoint y: 267, endPoint x: 1019, endPoint y: 258, distance: 504.1
click at [1019, 258] on div "Submitted 0 Status colour #273444 hex #273444 Save Cancel Summaries Total order…" at bounding box center [1482, 399] width 3197 height 521
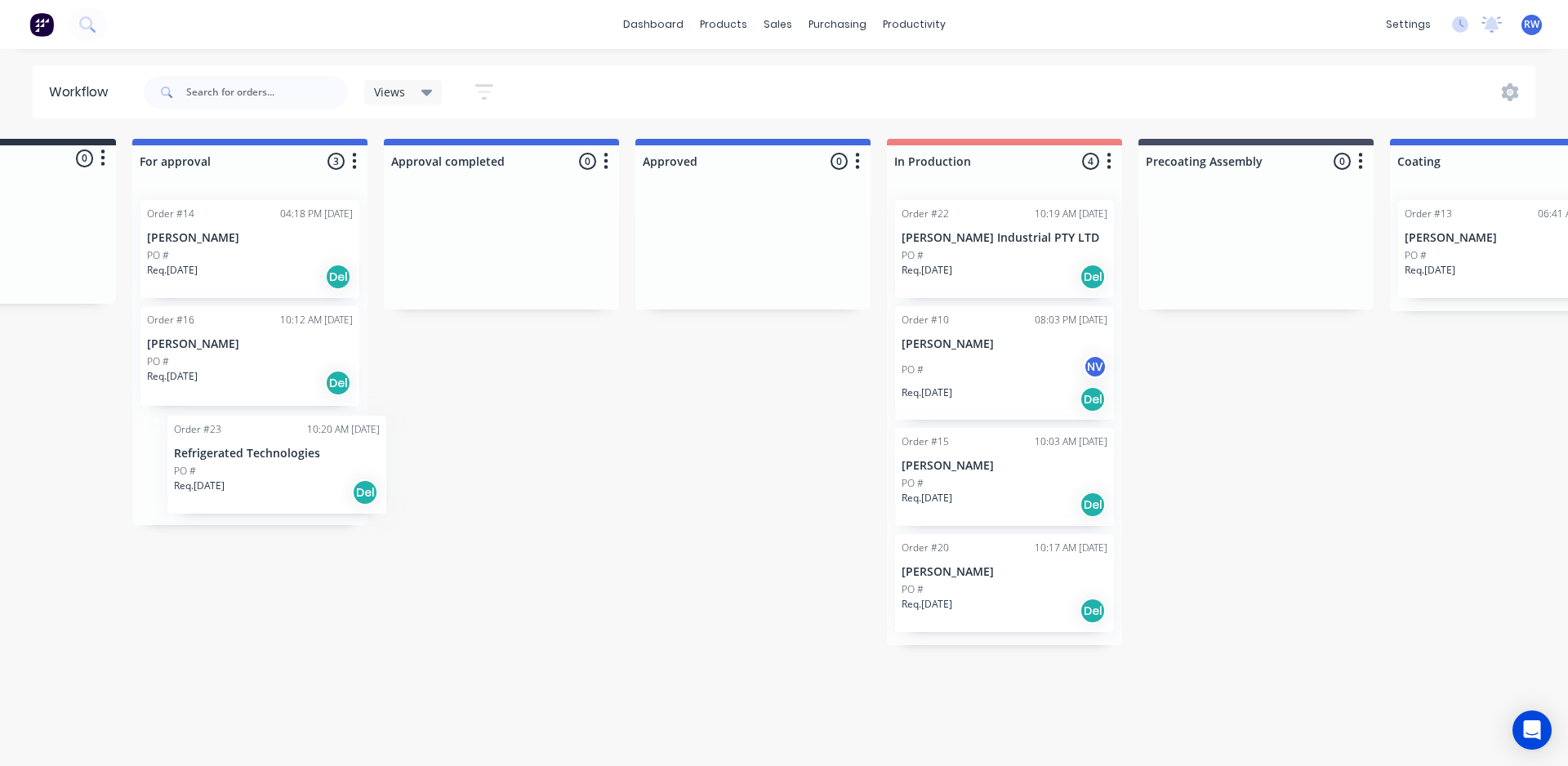
scroll to position [0, 152]
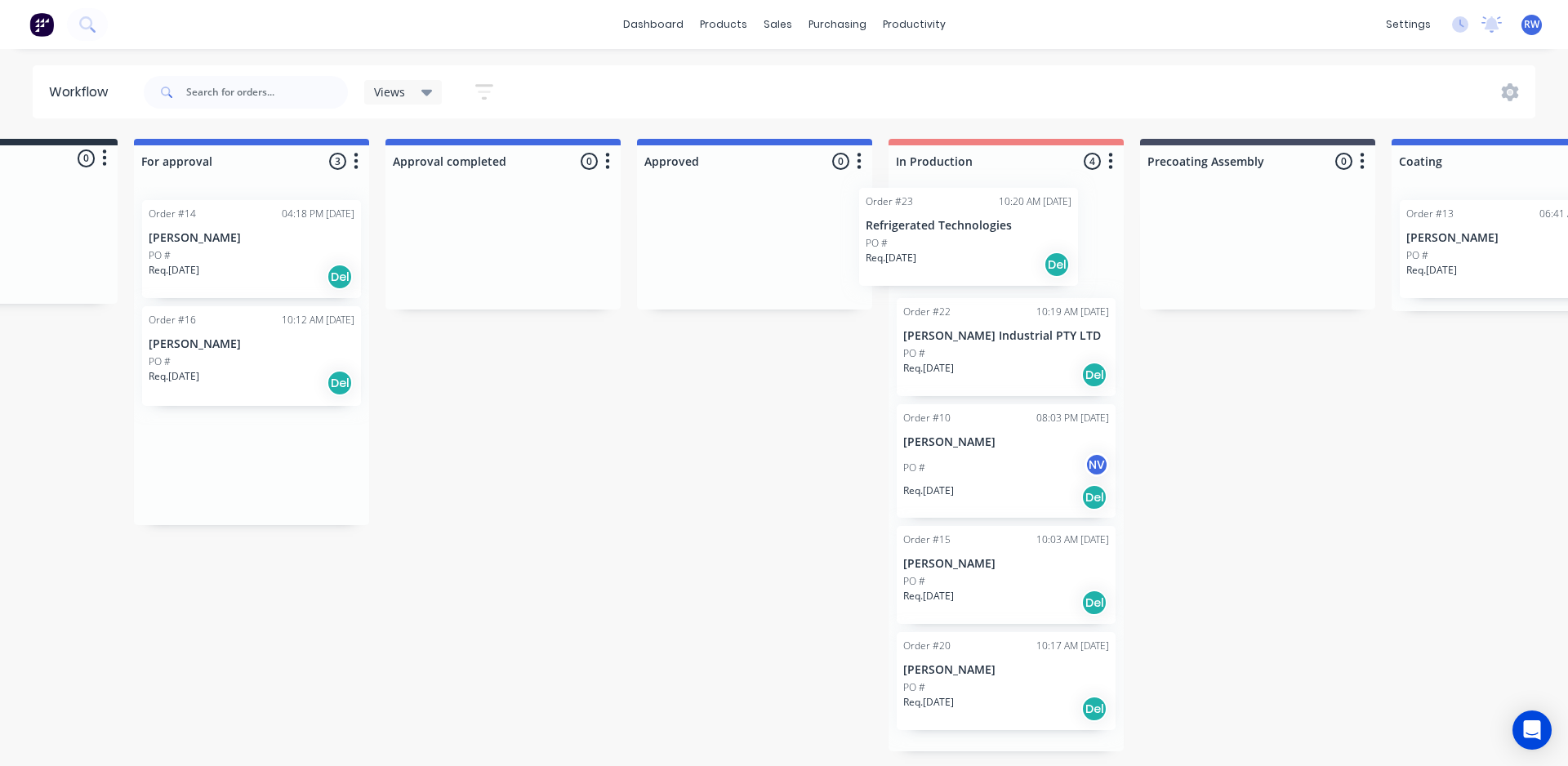
drag, startPoint x: 203, startPoint y: 459, endPoint x: 937, endPoint y: 234, distance: 767.7
click at [937, 234] on div "Submitted 0 Status colour #273444 hex #273444 Save Cancel Summaries Total order…" at bounding box center [1433, 444] width 3197 height 612
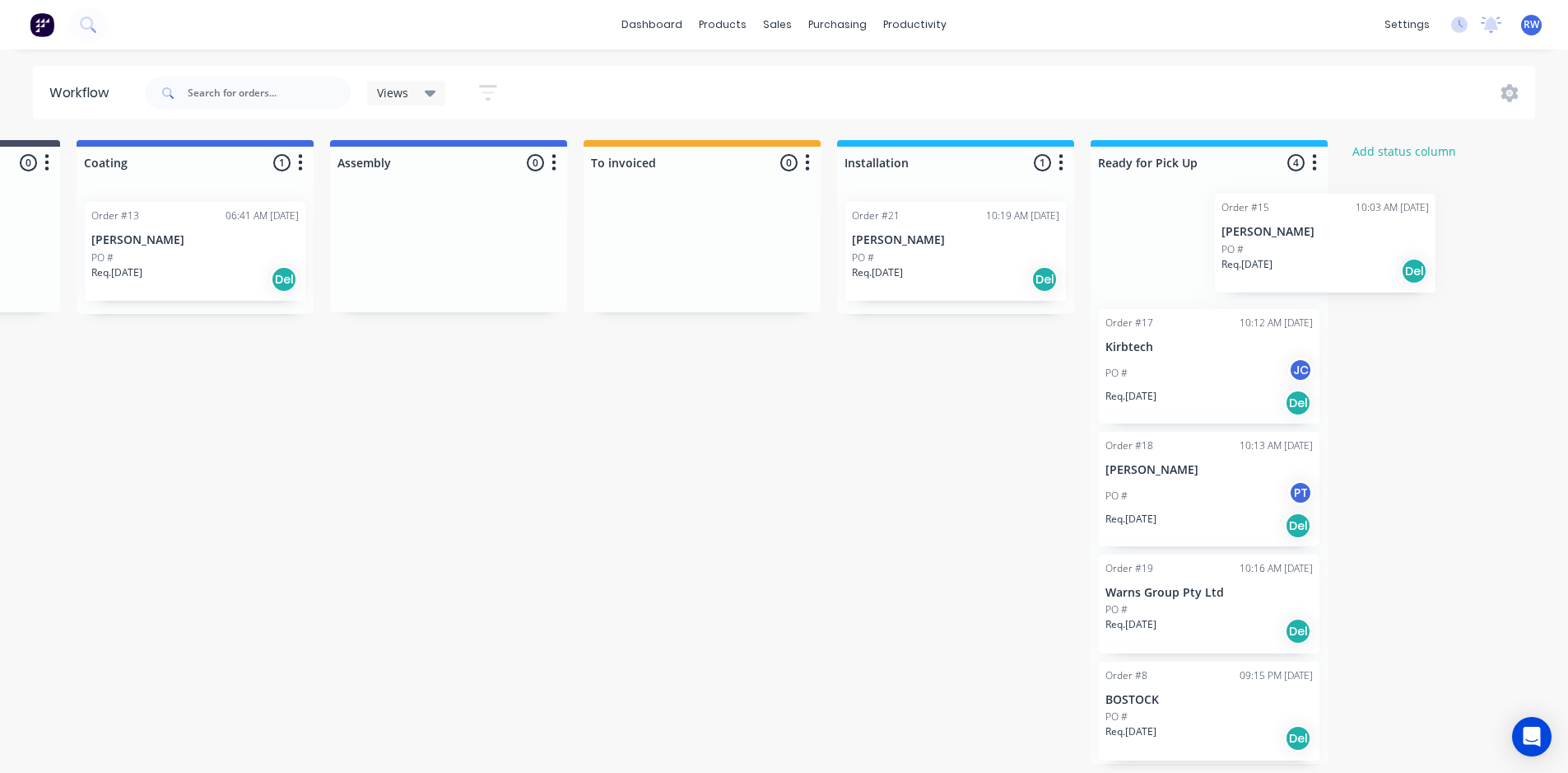
scroll to position [0, 1492]
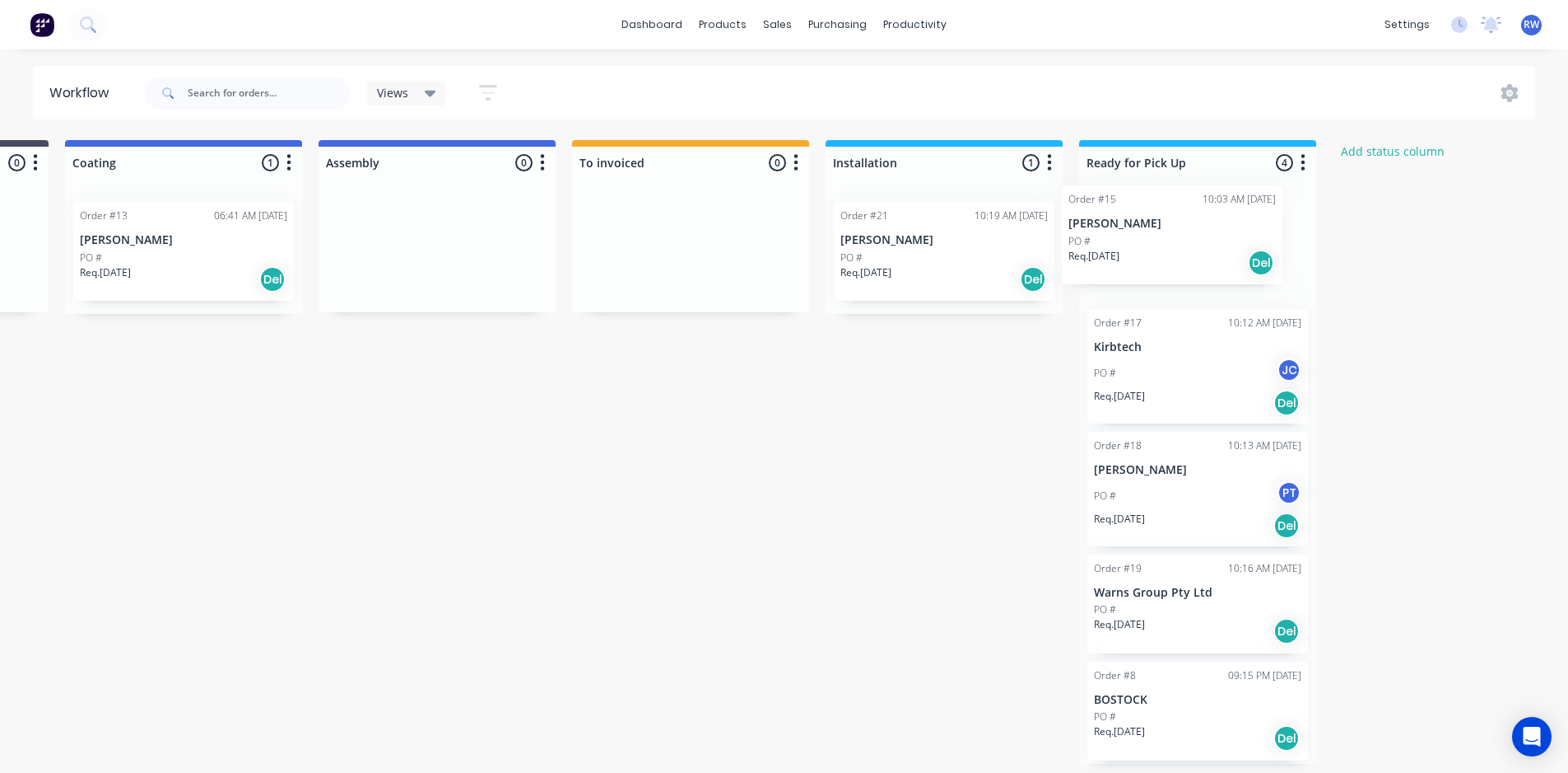
drag, startPoint x: 492, startPoint y: 590, endPoint x: 1165, endPoint y: 231, distance: 762.8
click at [1165, 231] on div "Submitted 0 Status colour #273444 hex #273444 Save Cancel Summaries Total order…" at bounding box center [107, 452] width 3223 height 624
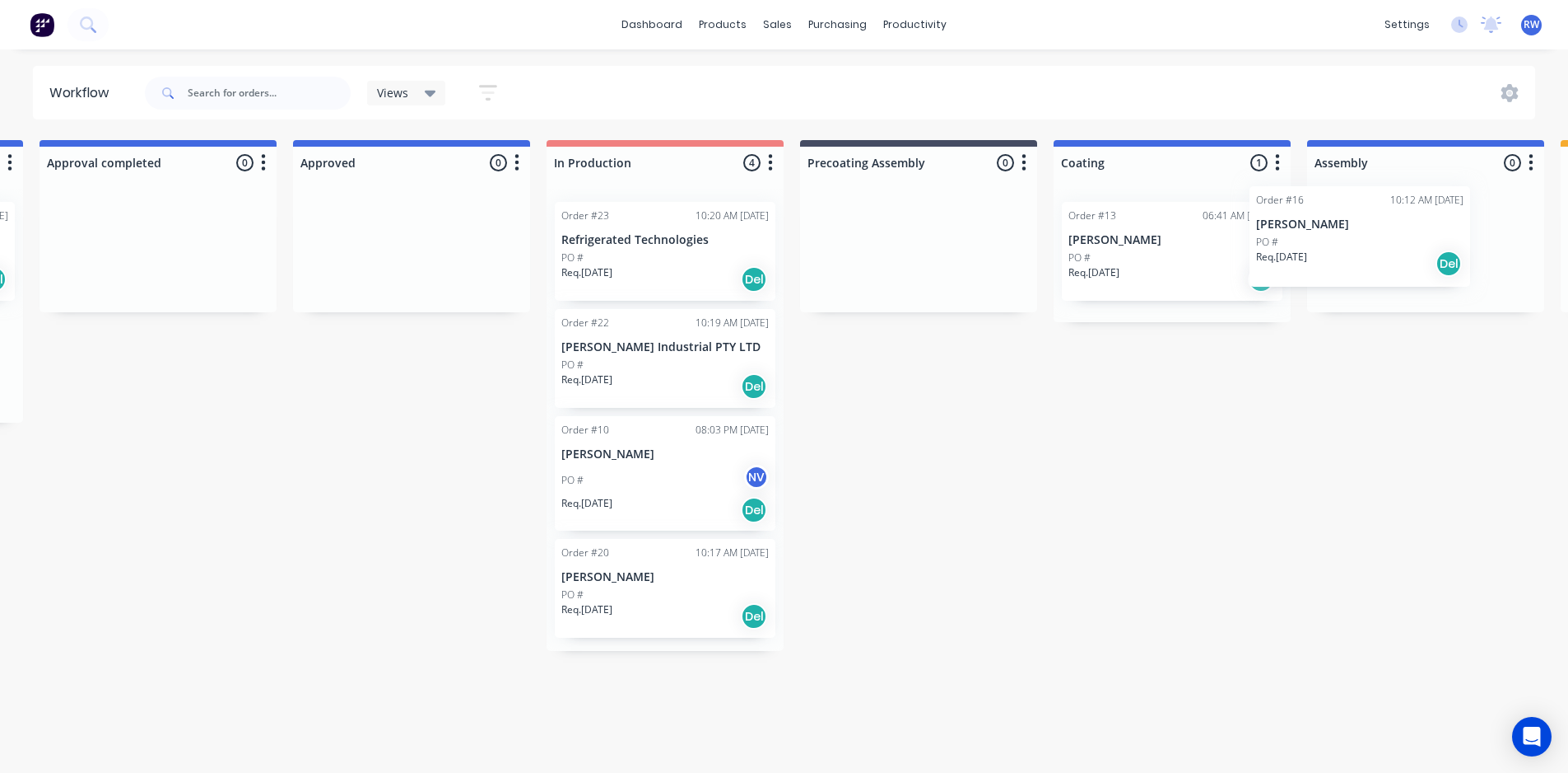
scroll to position [0, 505]
drag, startPoint x: 408, startPoint y: 365, endPoint x: 1167, endPoint y: 361, distance: 759.0
click at [1168, 343] on div "Submitted 0 Status colour #273444 hex #273444 Save Cancel Summaries Total order…" at bounding box center [1094, 452] width 3223 height 624
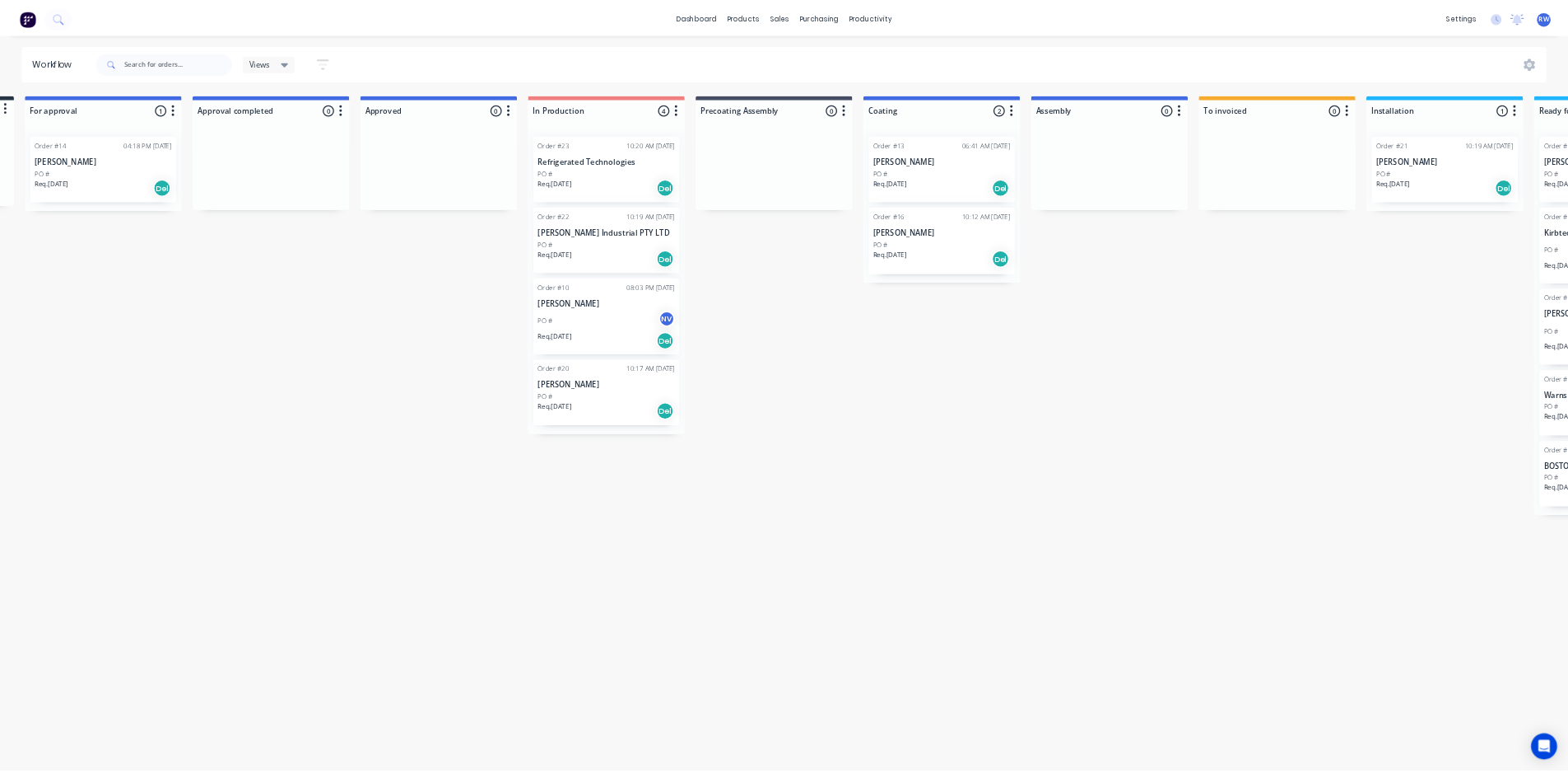
scroll to position [0, 0]
